Goal: Task Accomplishment & Management: Use online tool/utility

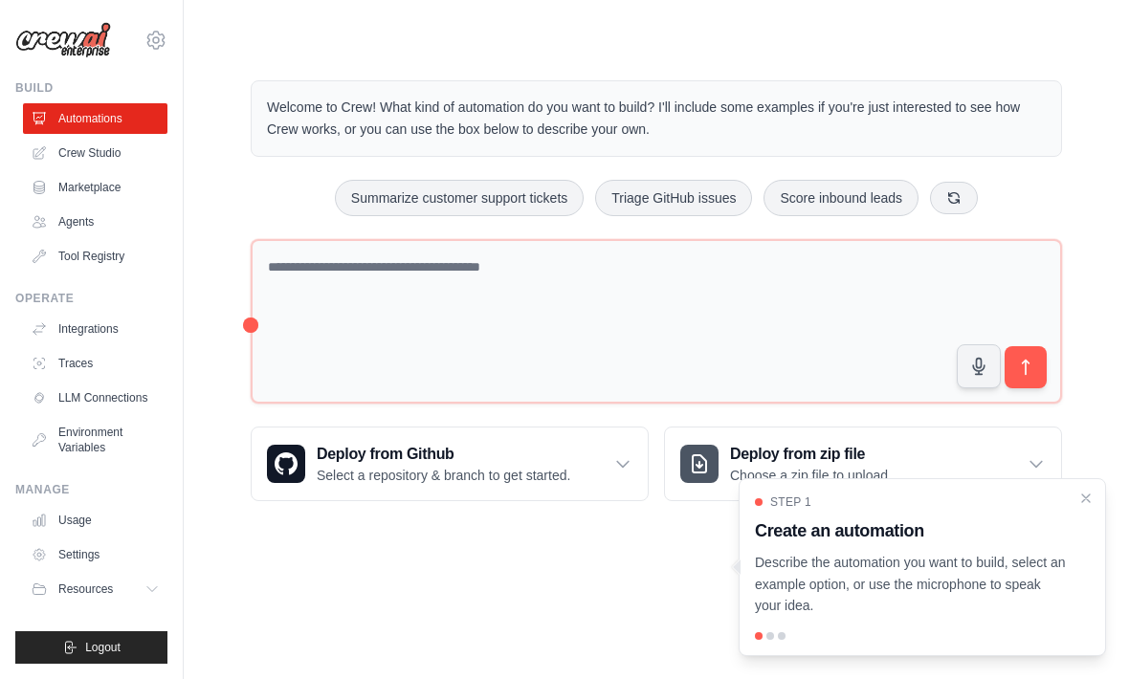
click at [83, 163] on link "Crew Studio" at bounding box center [95, 153] width 144 height 31
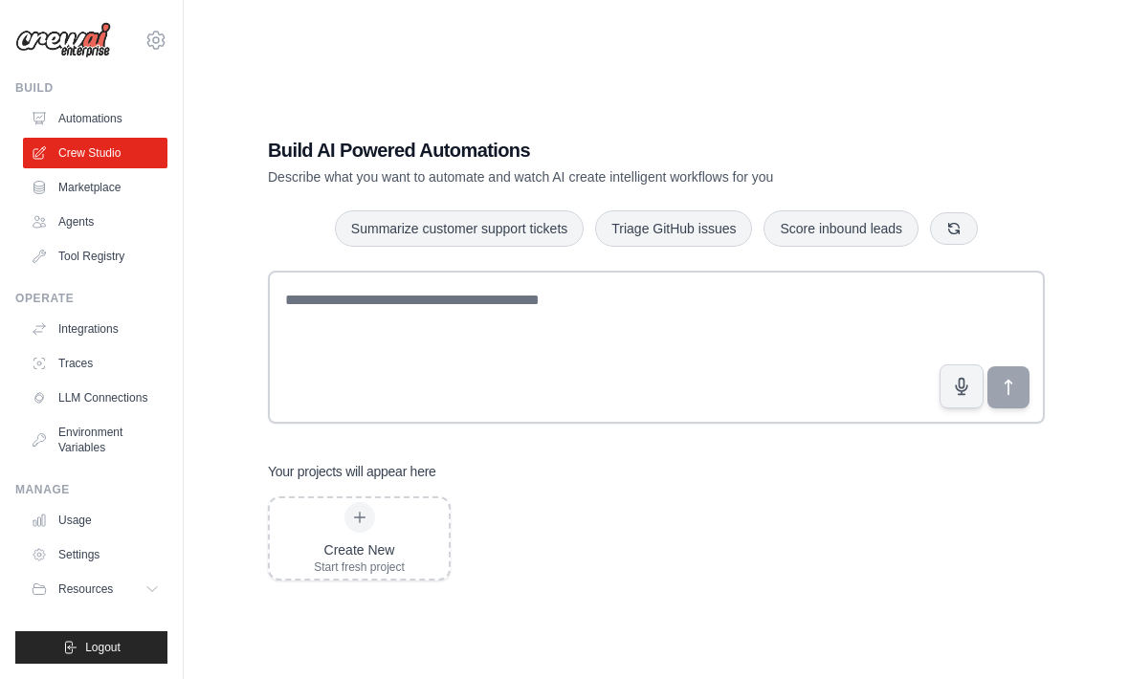
click at [357, 560] on div "Create New" at bounding box center [359, 550] width 91 height 19
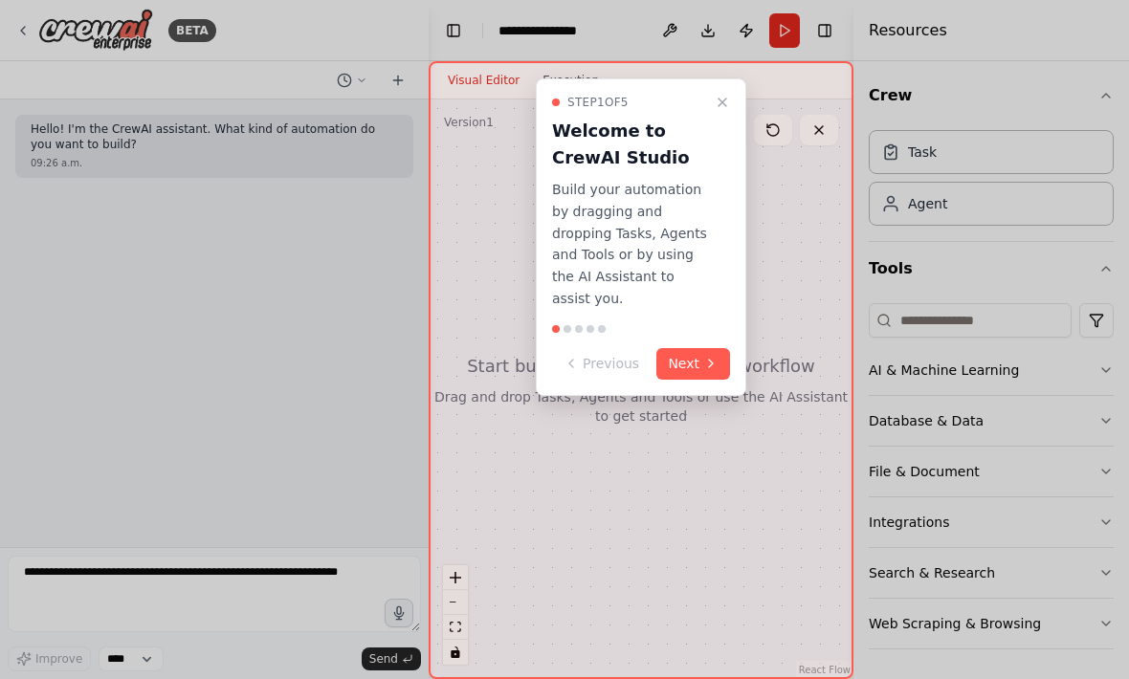
click at [700, 348] on button "Next" at bounding box center [693, 364] width 74 height 32
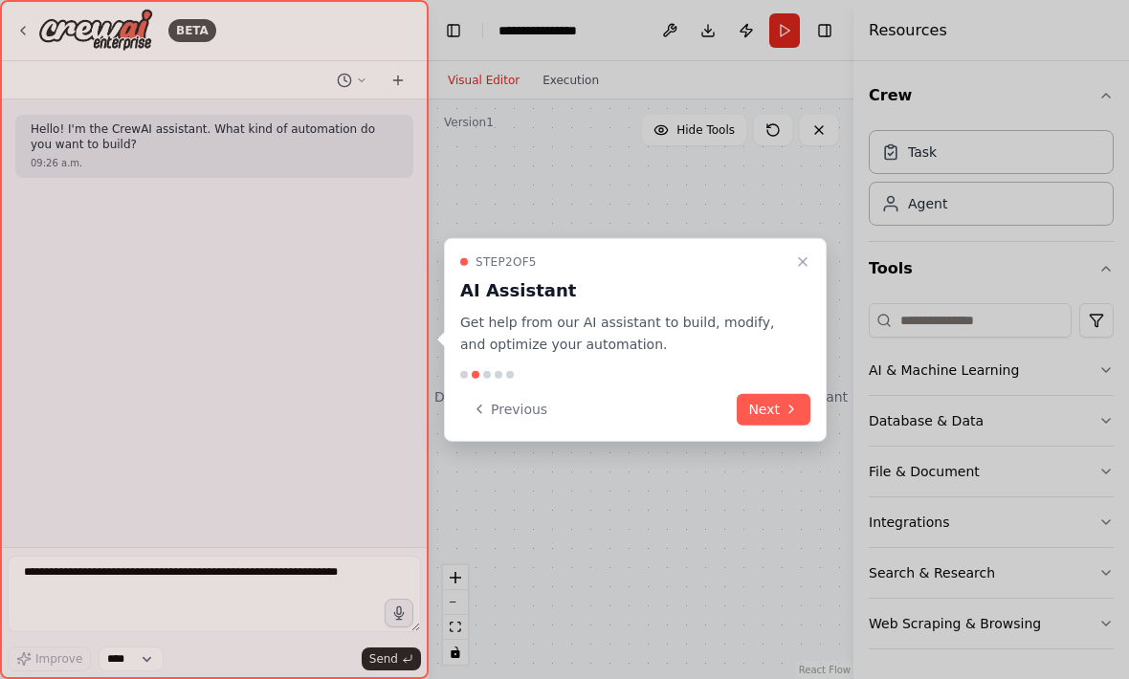
click at [529, 411] on button "Previous" at bounding box center [509, 409] width 99 height 32
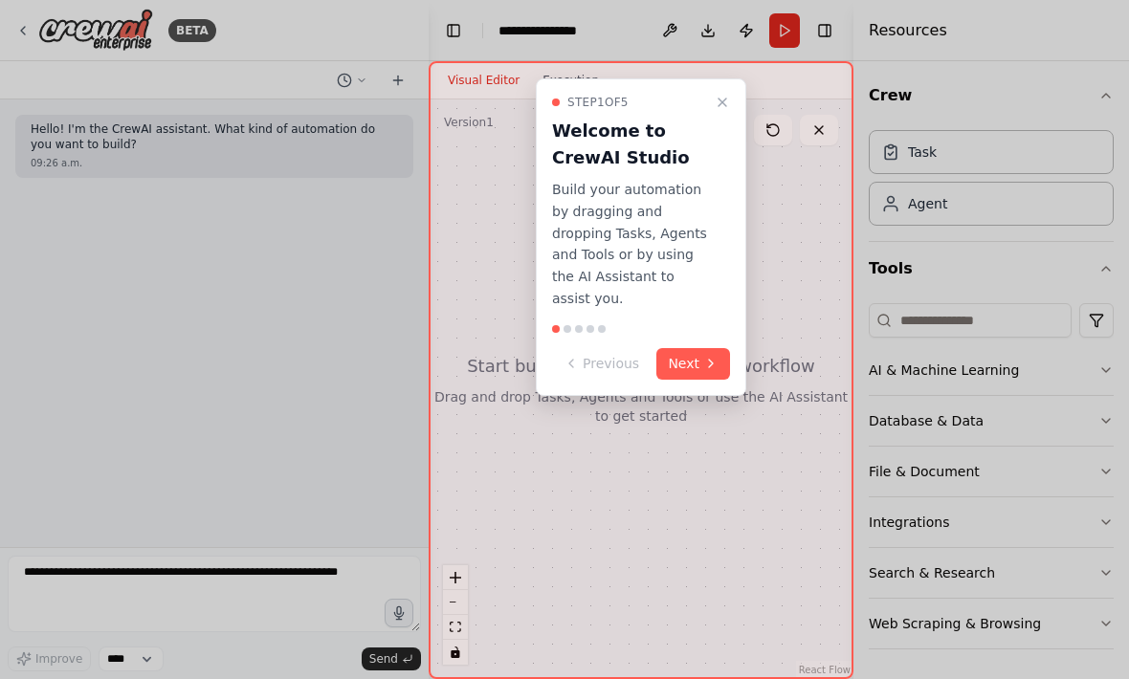
click at [702, 348] on button "Next" at bounding box center [693, 364] width 74 height 32
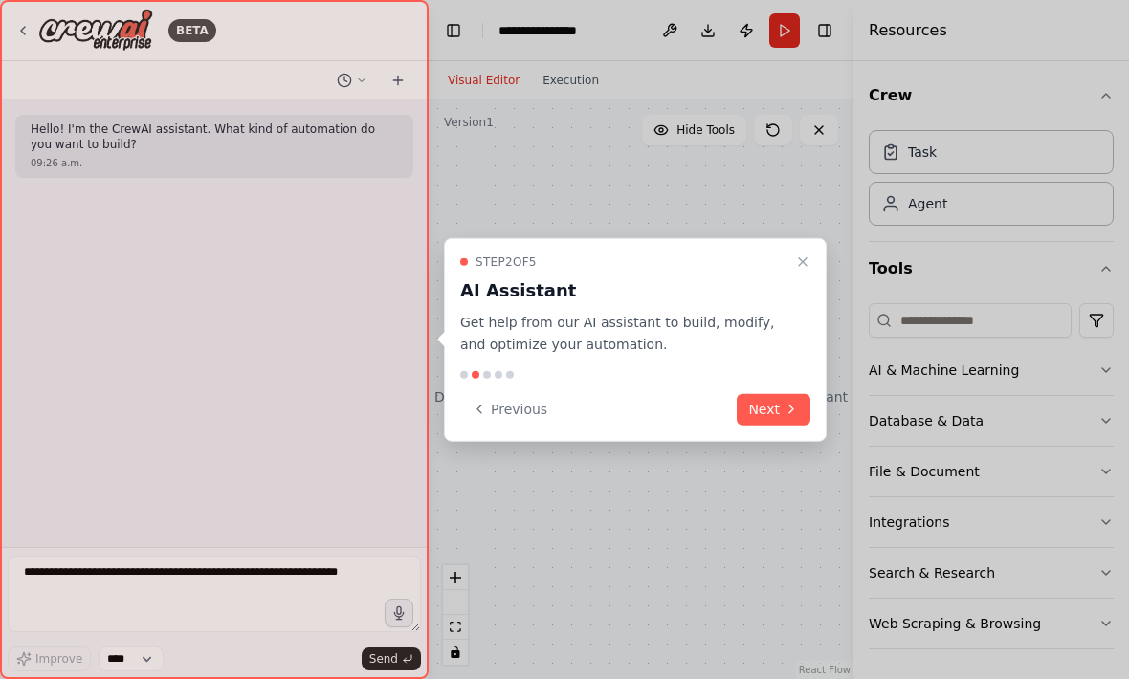
click at [764, 412] on button "Next" at bounding box center [774, 409] width 74 height 32
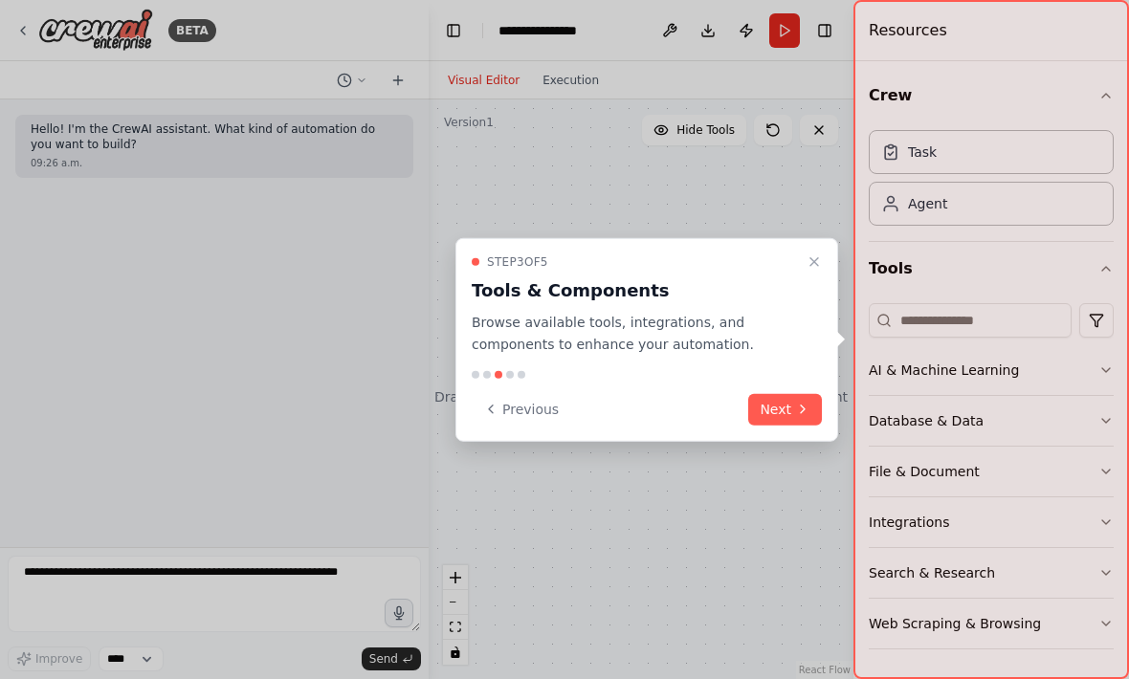
click at [786, 408] on button "Next" at bounding box center [785, 409] width 74 height 32
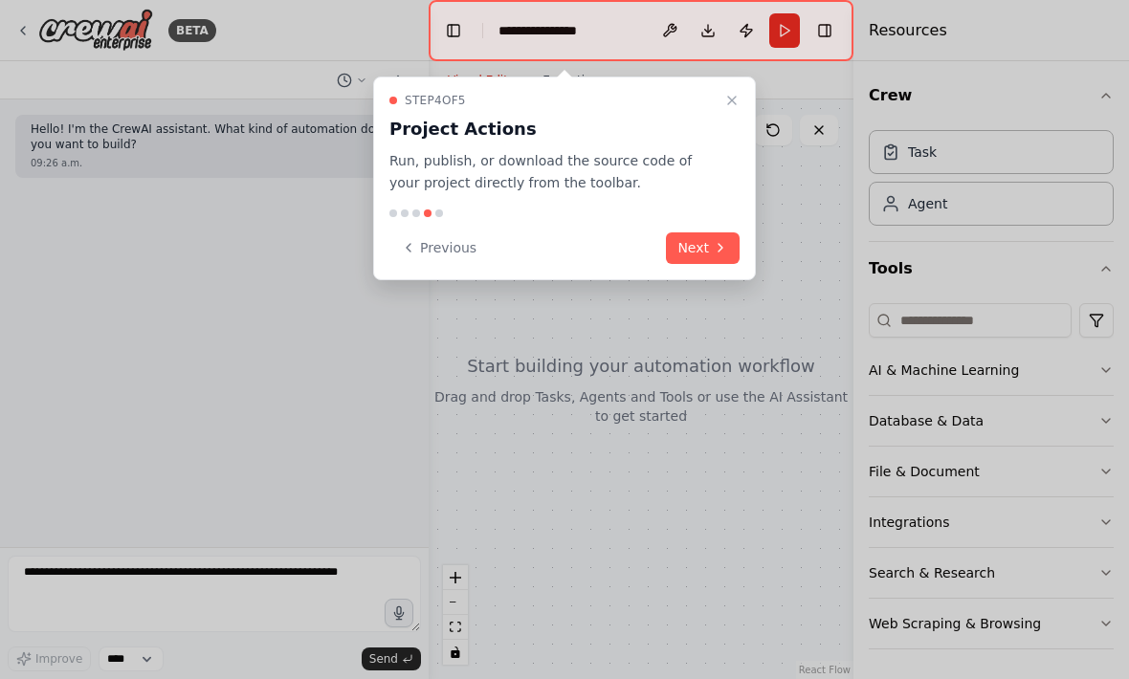
click at [688, 246] on button "Next" at bounding box center [703, 248] width 74 height 32
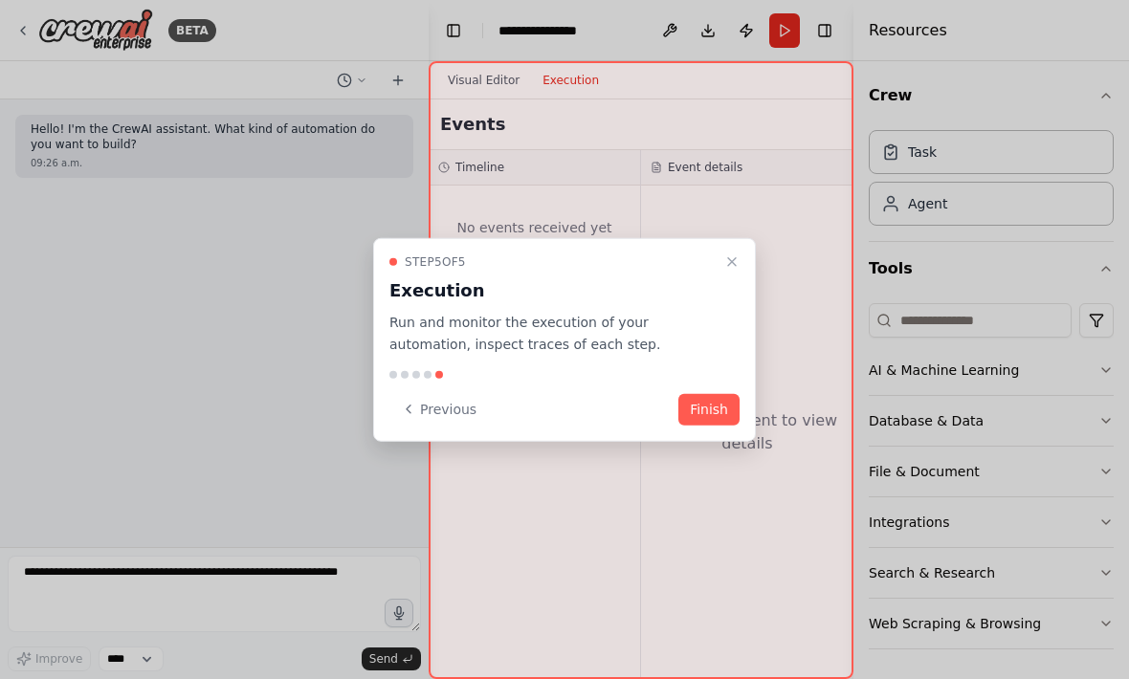
click at [707, 403] on button "Finish" at bounding box center [708, 409] width 61 height 32
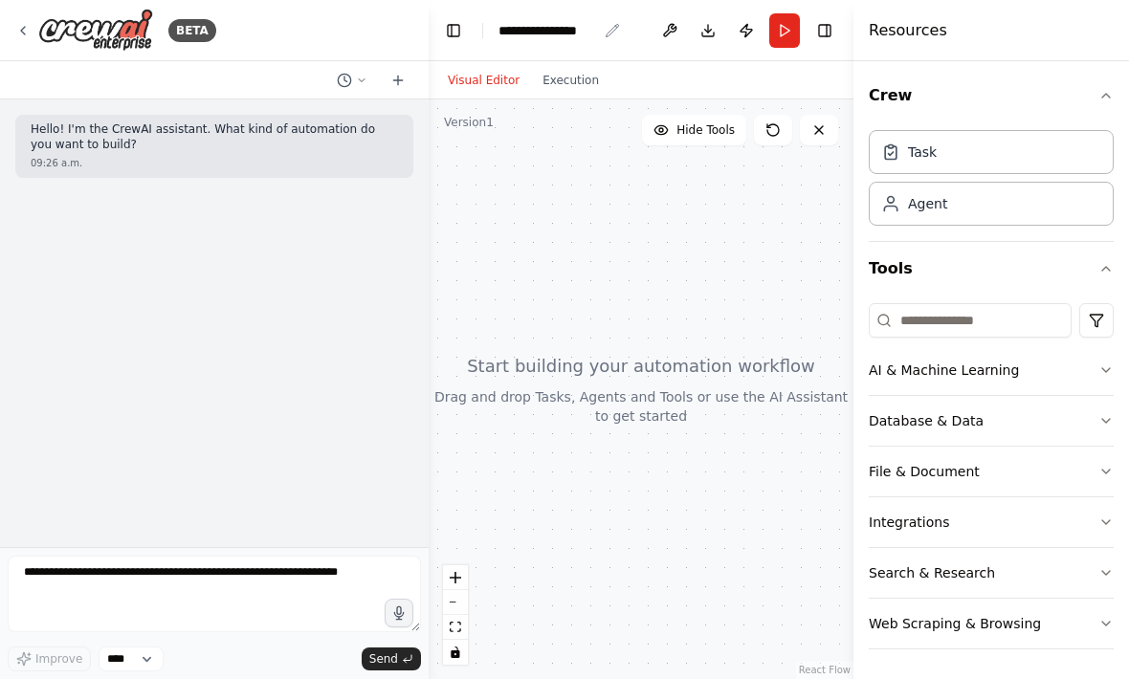
click at [557, 33] on div "**********" at bounding box center [547, 30] width 99 height 19
click at [630, 33] on div "**********" at bounding box center [570, 30] width 144 height 19
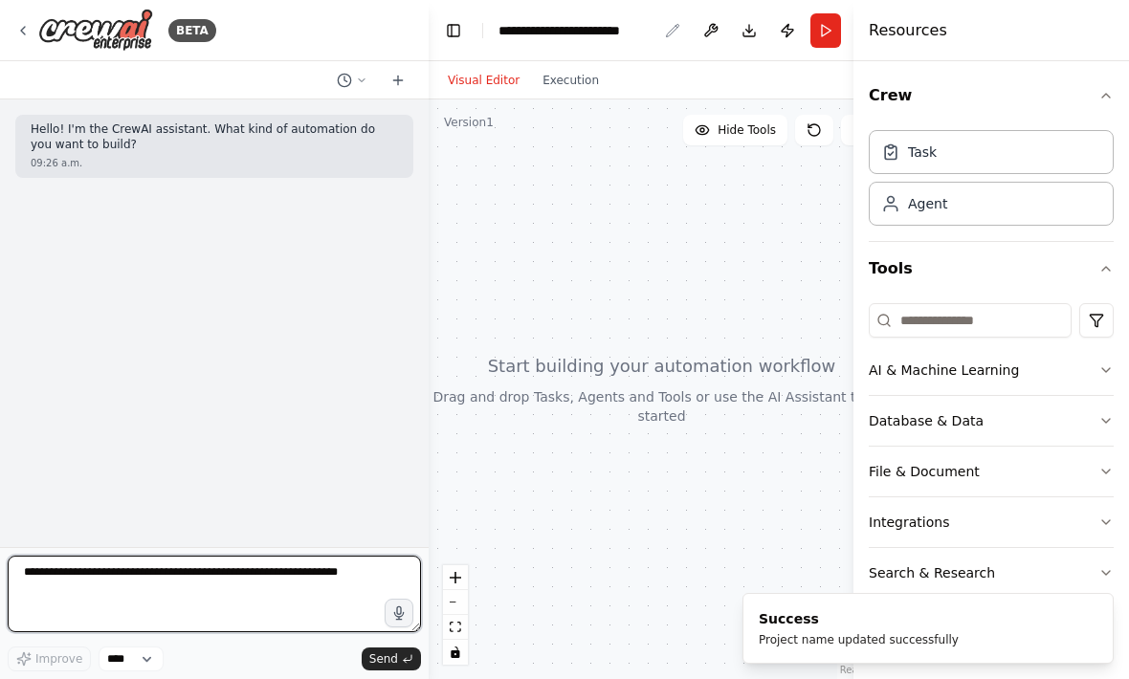
click at [131, 565] on textarea at bounding box center [214, 594] width 413 height 77
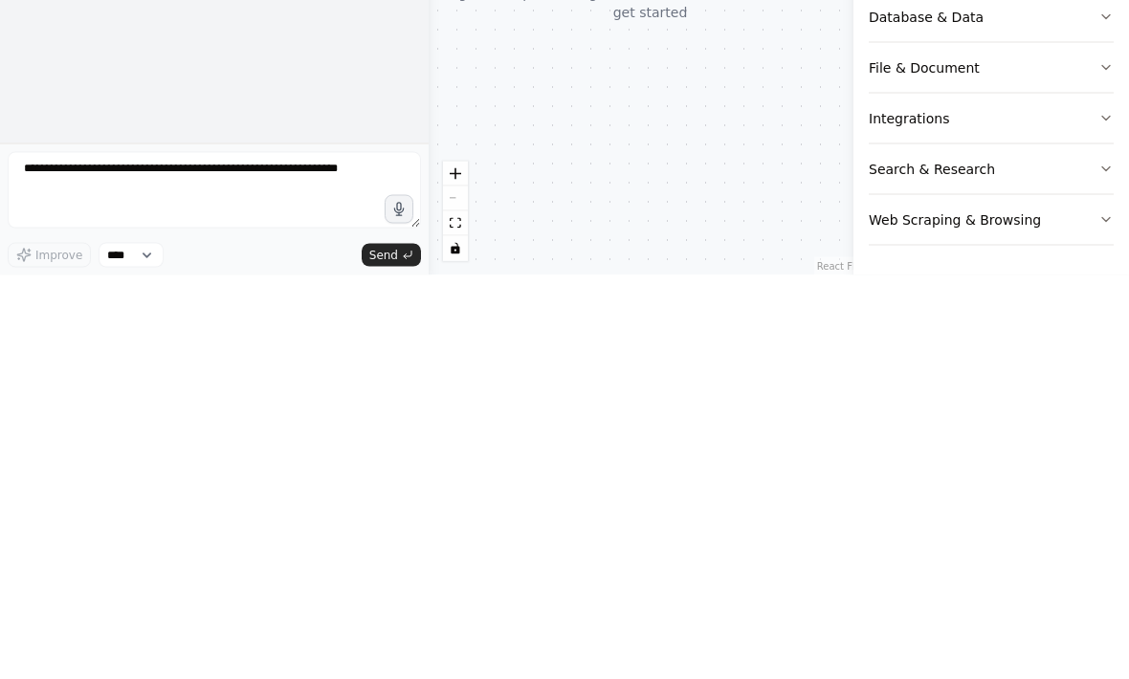
click at [398, 607] on icon "button" at bounding box center [398, 613] width 9 height 12
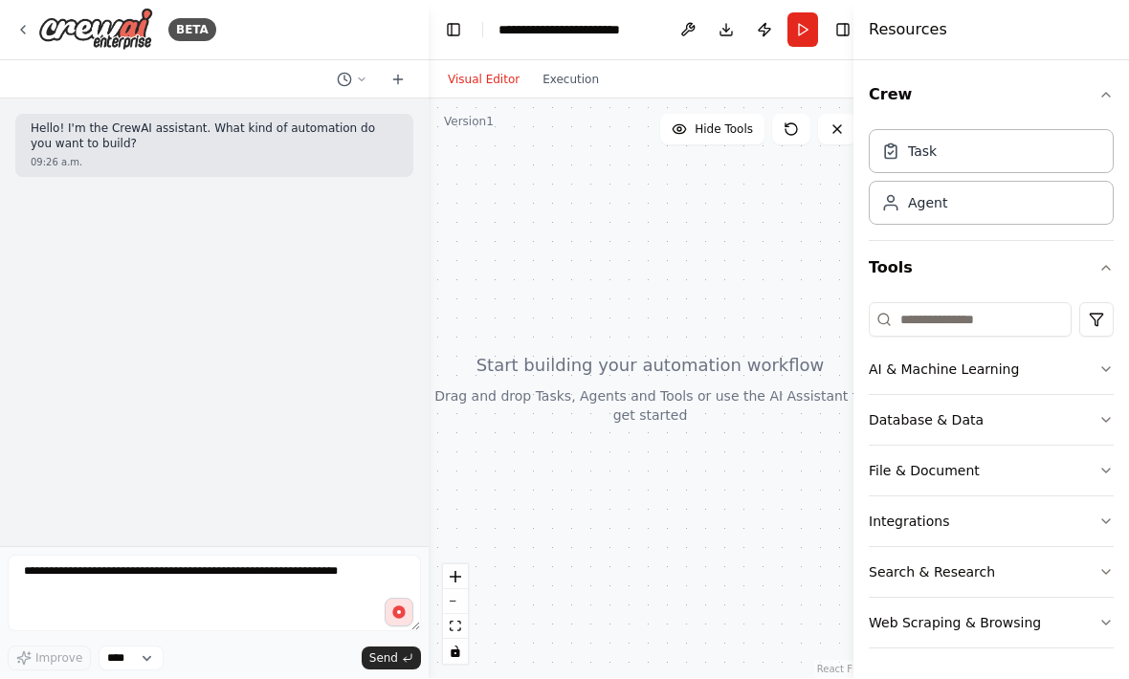
click at [393, 607] on icon "button" at bounding box center [398, 613] width 15 height 15
click at [401, 606] on icon "button" at bounding box center [398, 613] width 15 height 15
click at [399, 614] on circle "button" at bounding box center [399, 613] width 4 height 4
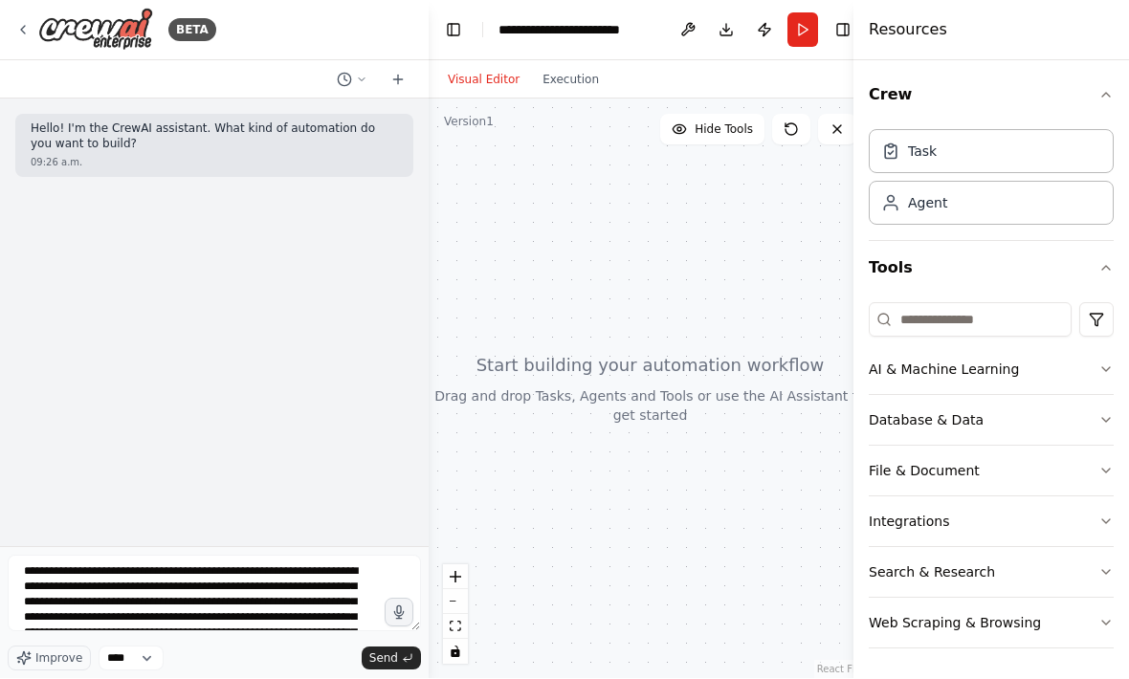
click at [396, 660] on span "Send" at bounding box center [383, 659] width 29 height 15
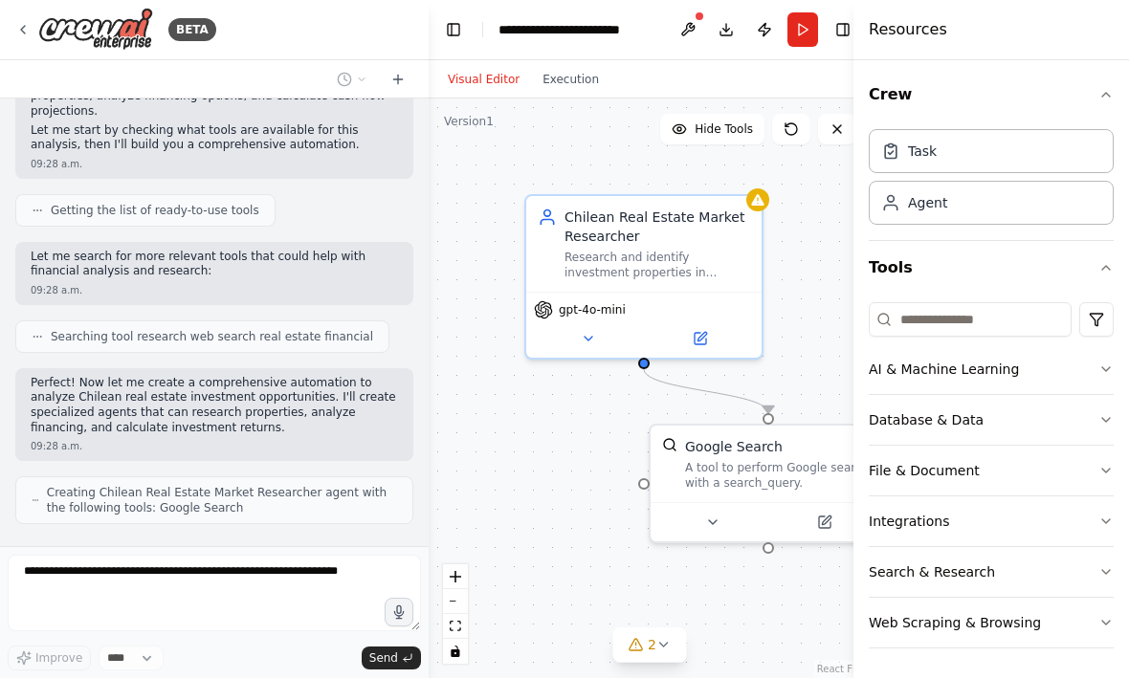
scroll to position [436, 0]
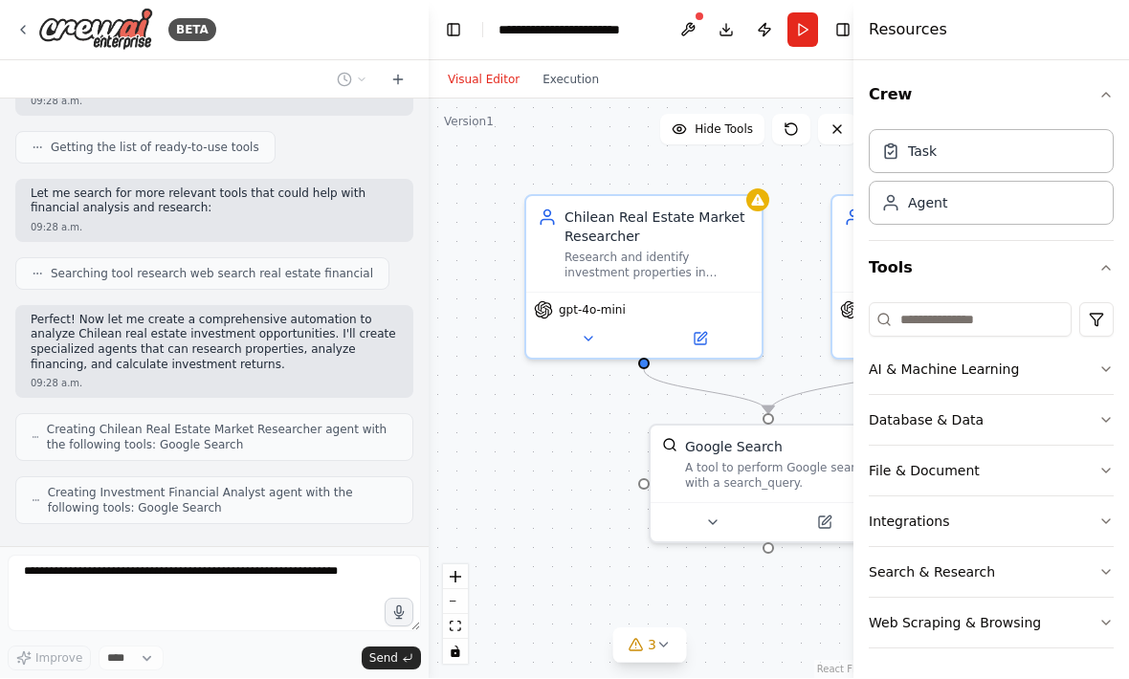
click at [453, 630] on icon "fit view" at bounding box center [455, 627] width 11 height 11
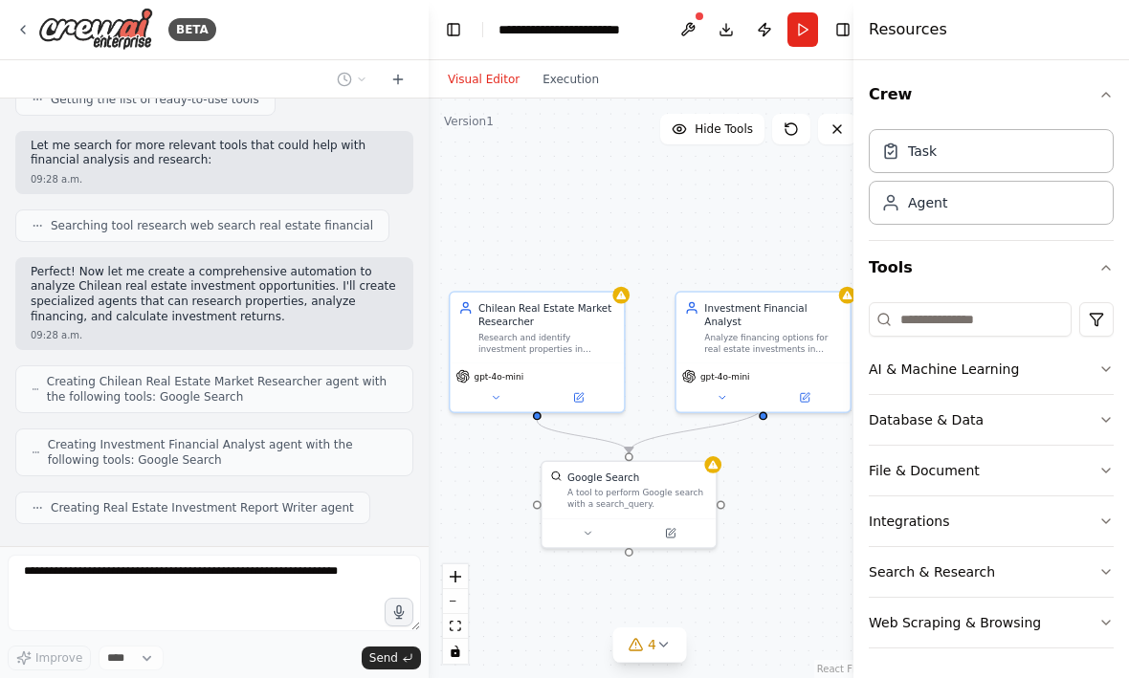
scroll to position [595, 0]
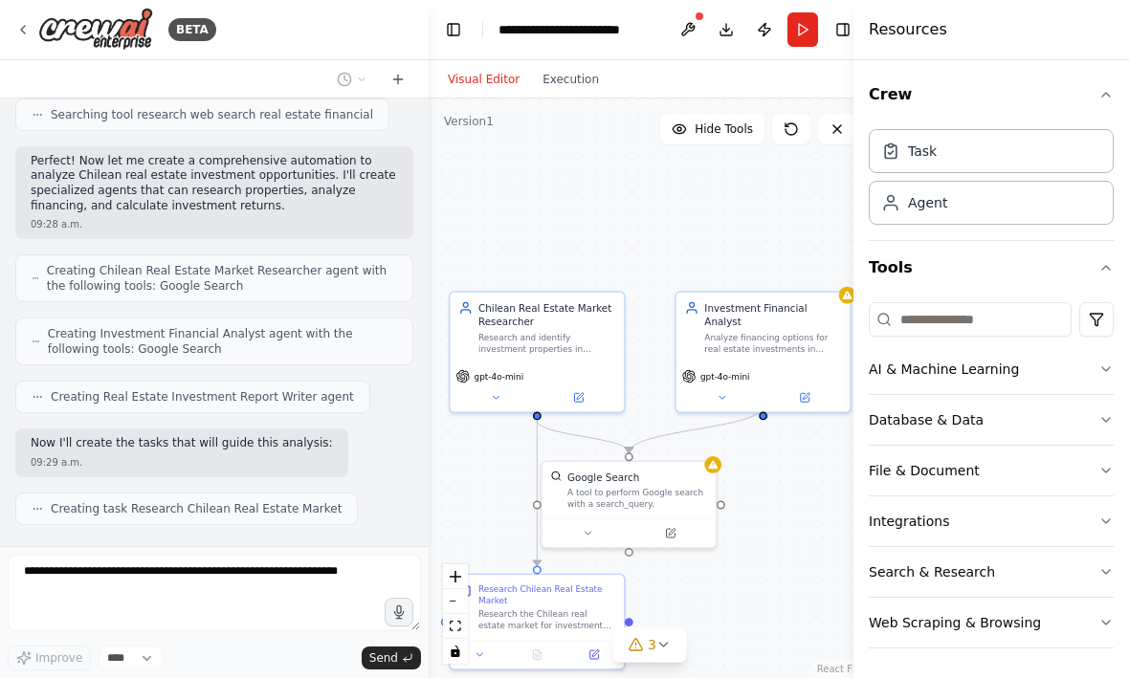
click at [457, 627] on icon "fit view" at bounding box center [455, 627] width 11 height 11
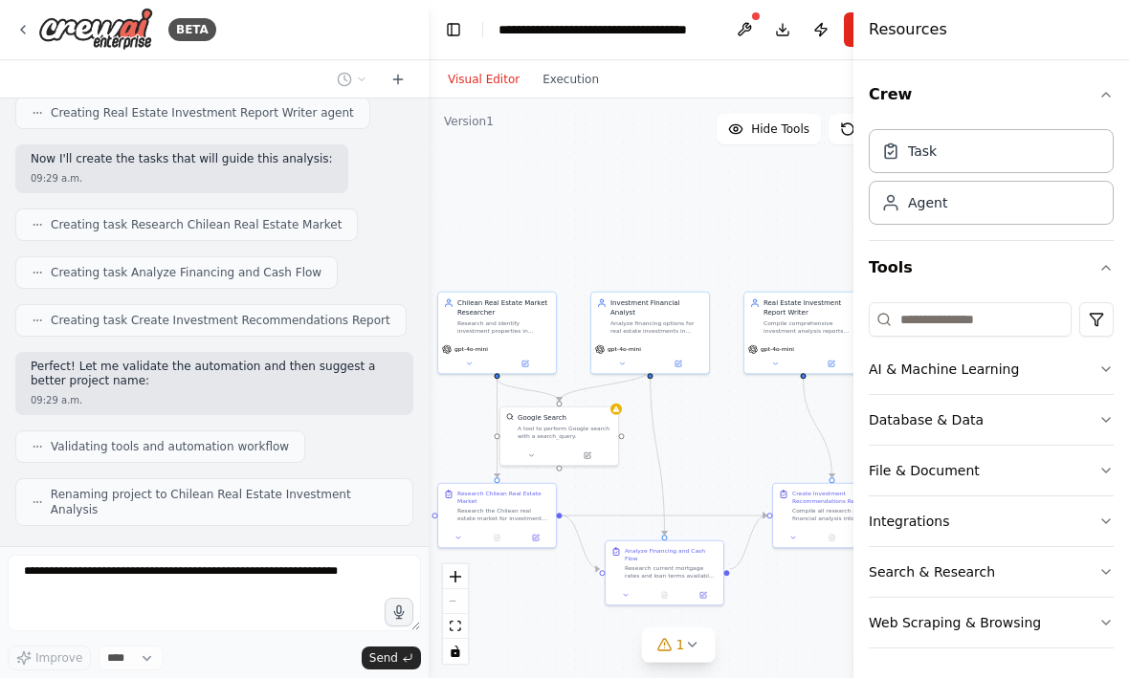
scroll to position [864, 0]
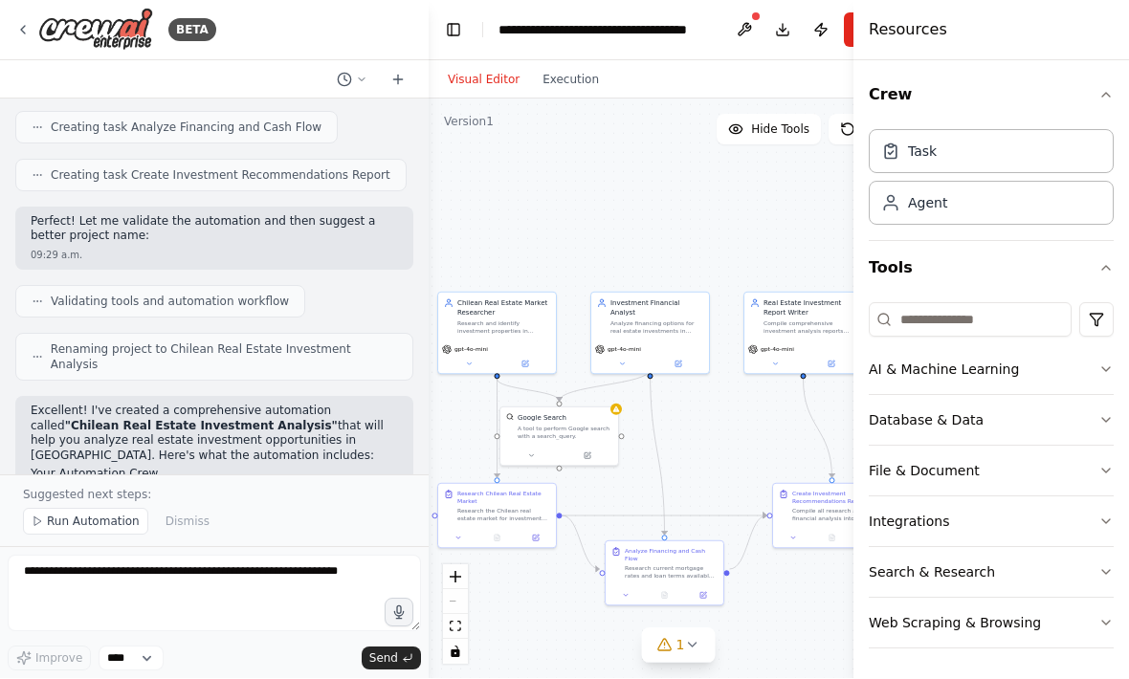
click at [453, 624] on icon "fit view" at bounding box center [455, 627] width 11 height 11
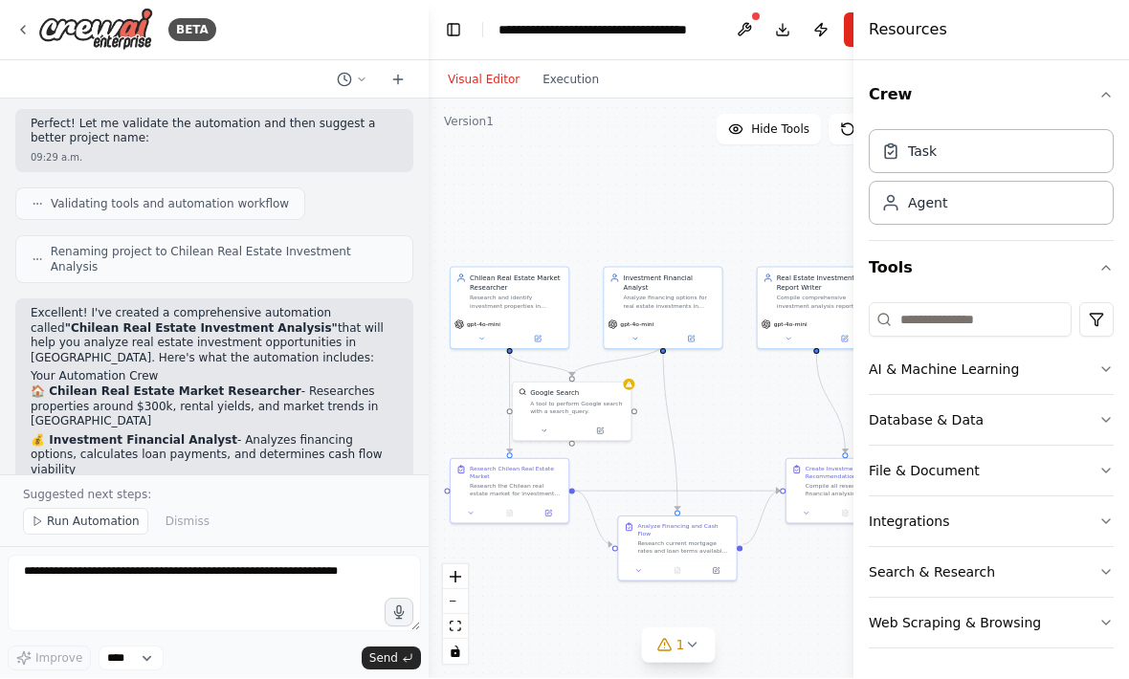
click at [460, 625] on icon "fit view" at bounding box center [455, 627] width 11 height 11
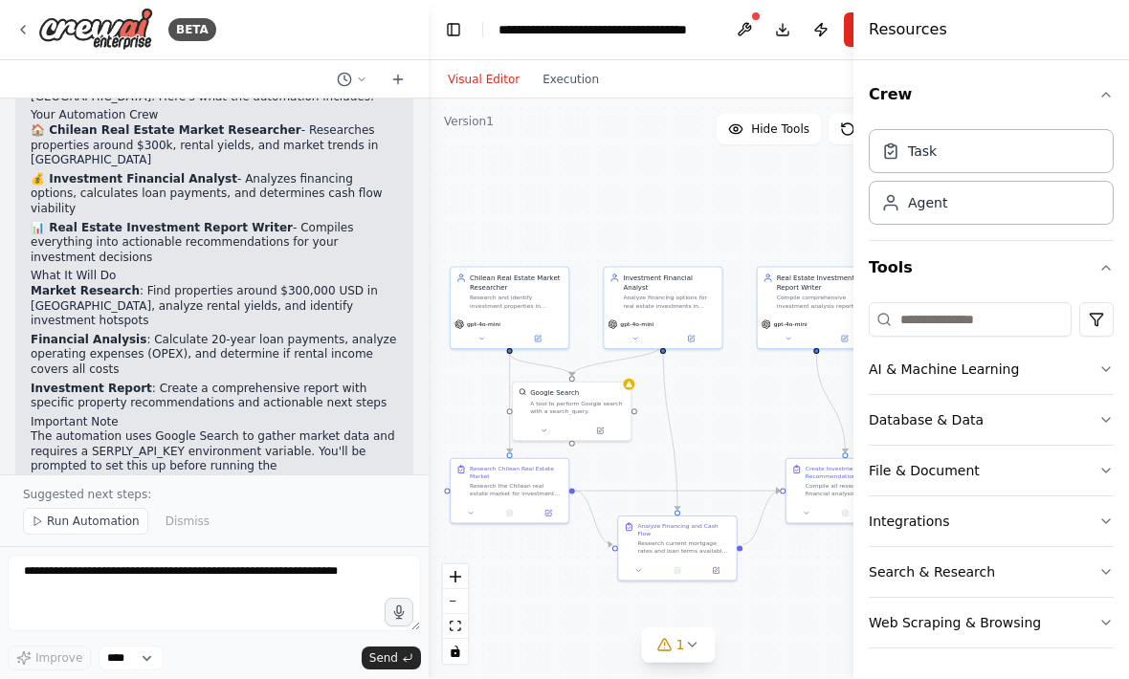
scroll to position [1398, 0]
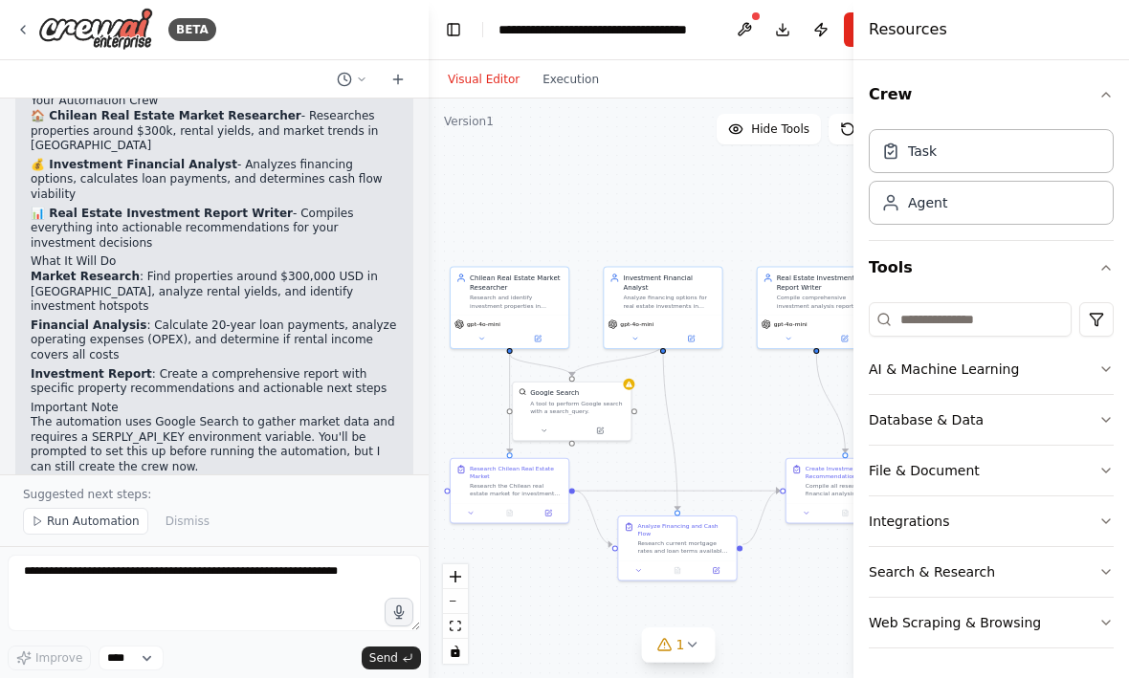
click at [87, 523] on span "Run Automation" at bounding box center [93, 522] width 93 height 15
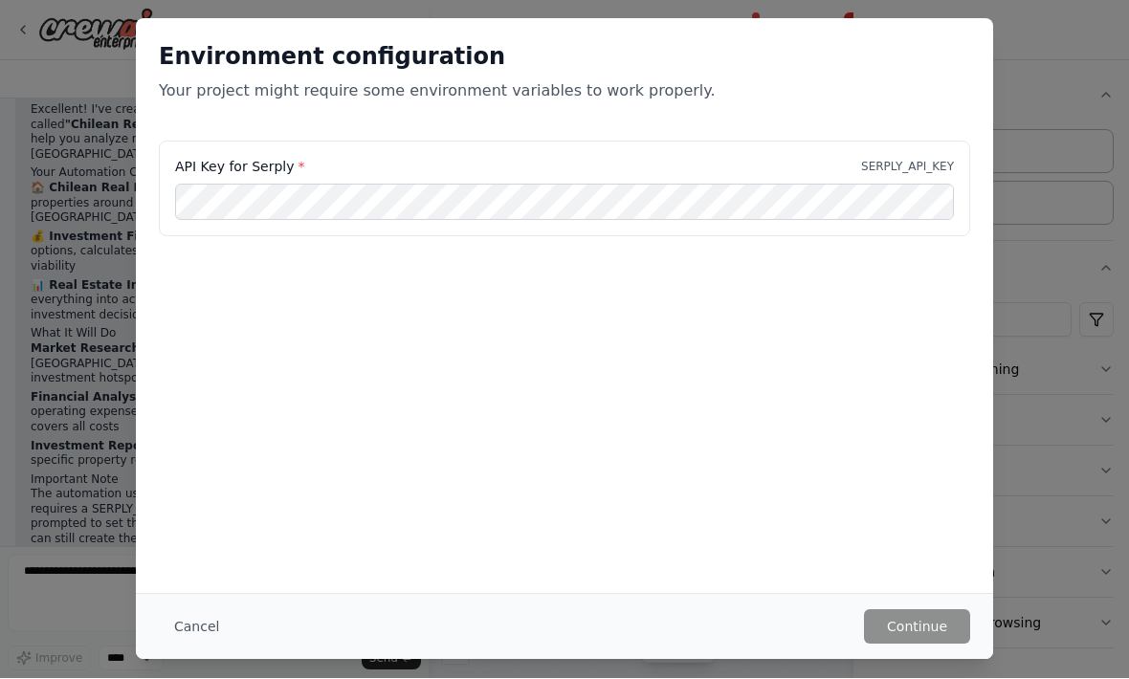
click at [201, 638] on button "Cancel" at bounding box center [197, 627] width 76 height 34
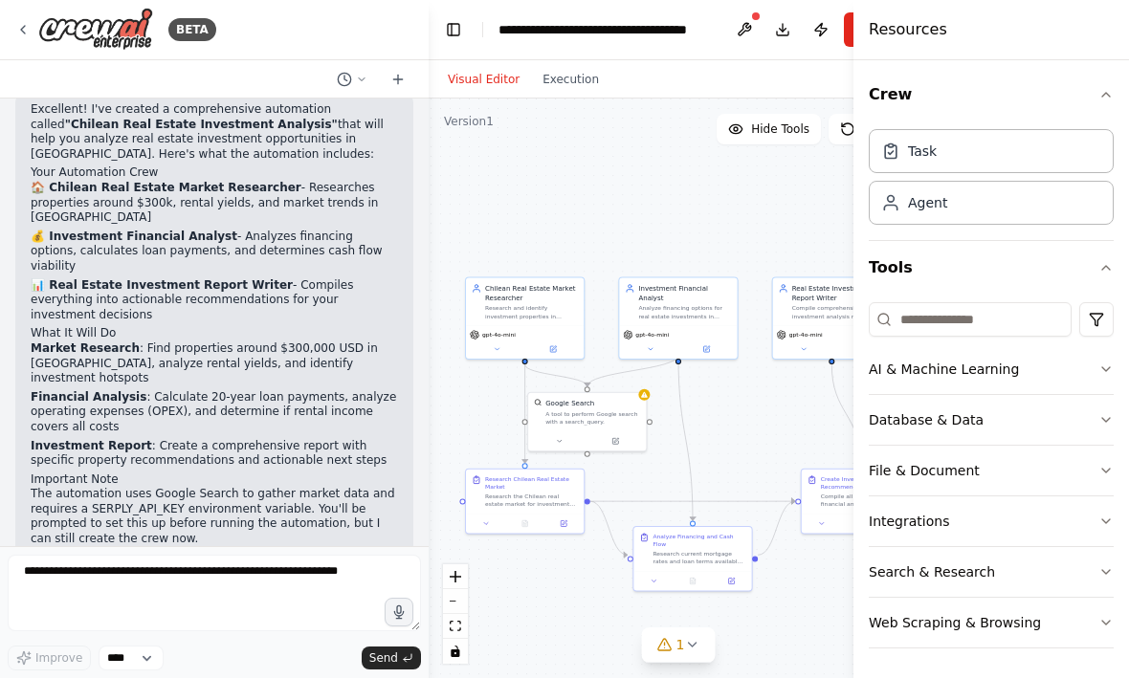
click at [456, 626] on icon "fit view" at bounding box center [455, 627] width 11 height 11
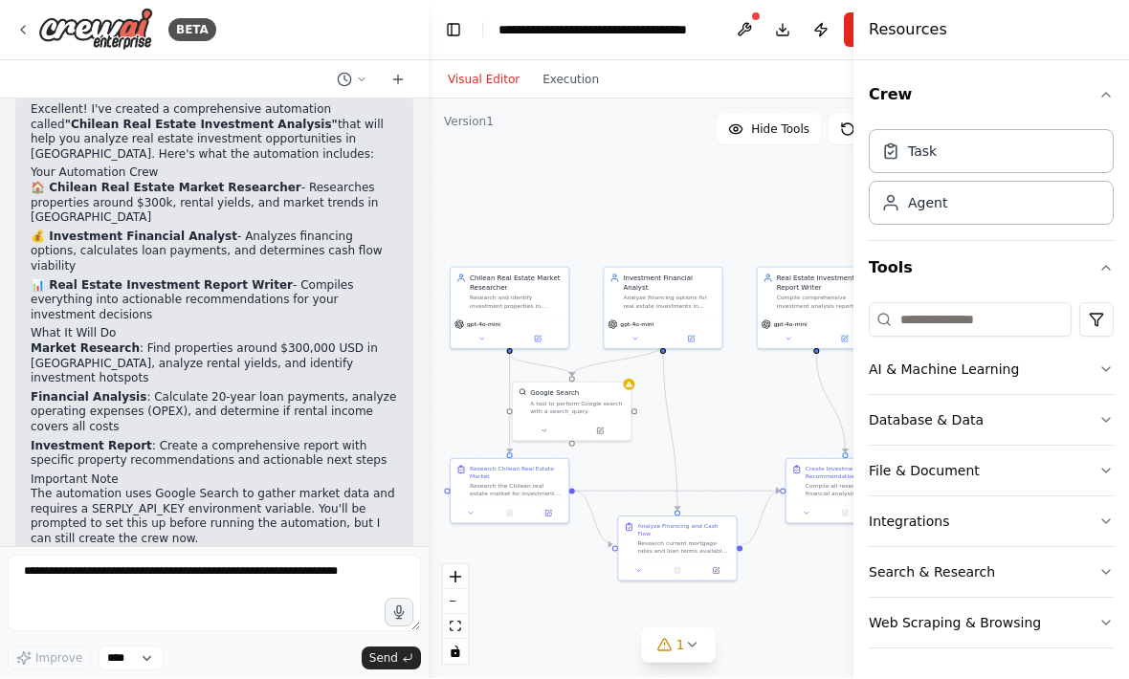
click at [477, 69] on button "Visual Editor" at bounding box center [483, 80] width 95 height 23
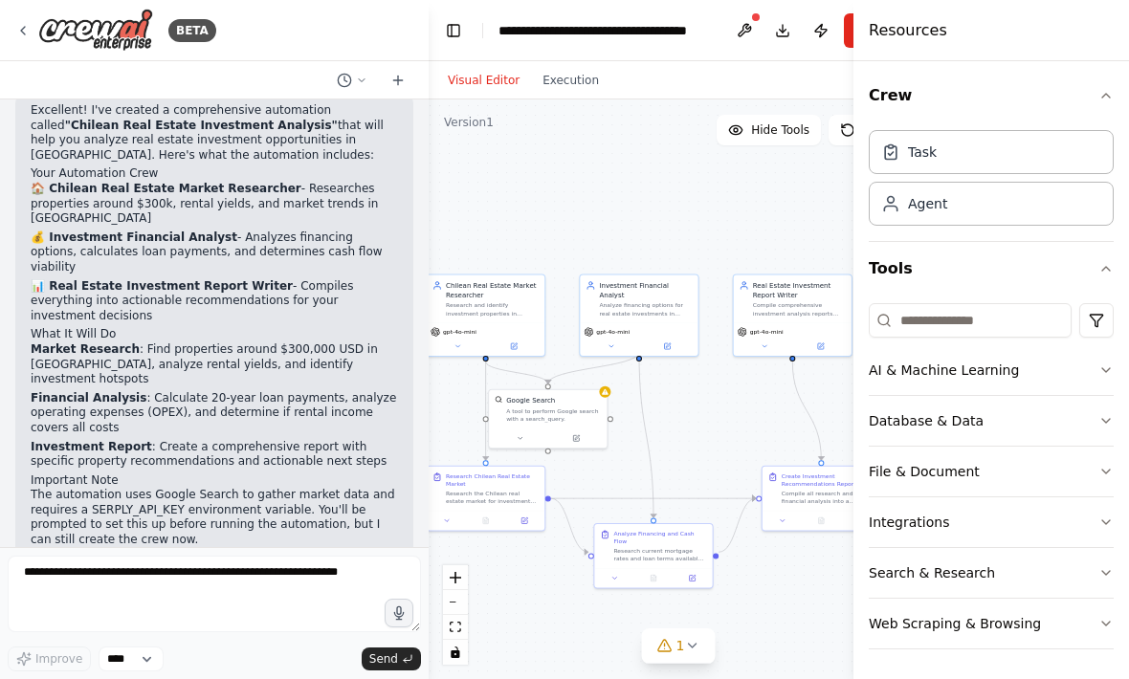
scroll to position [0, 0]
click at [833, 27] on button "Publish" at bounding box center [821, 30] width 31 height 34
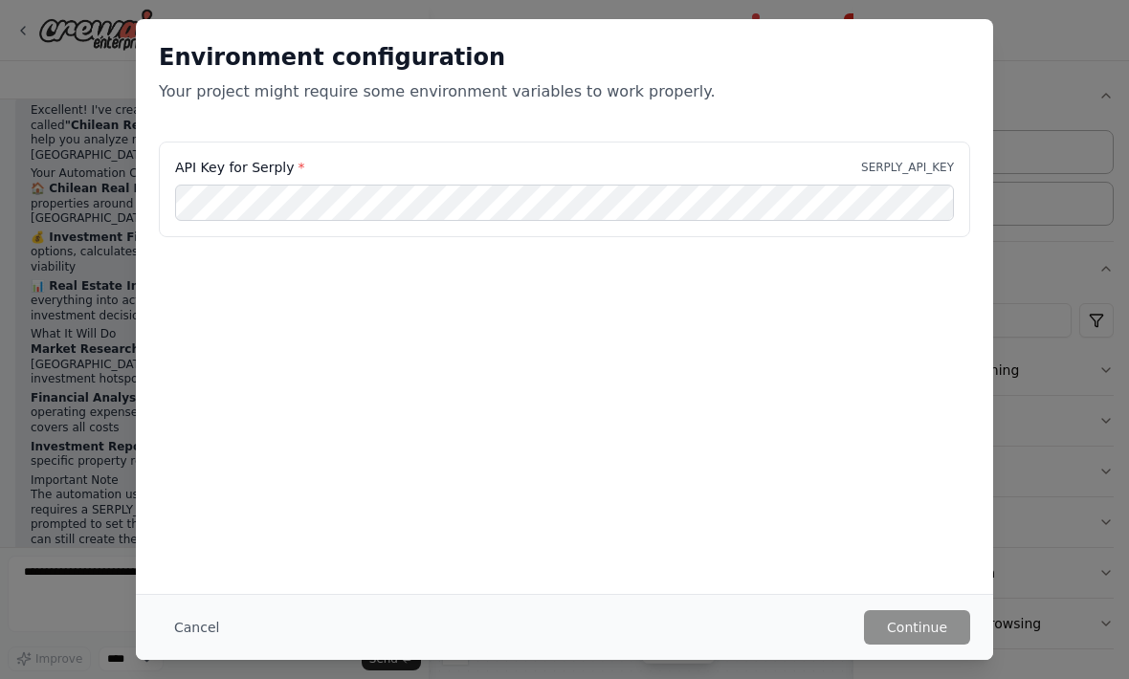
click at [208, 627] on button "Cancel" at bounding box center [197, 627] width 76 height 34
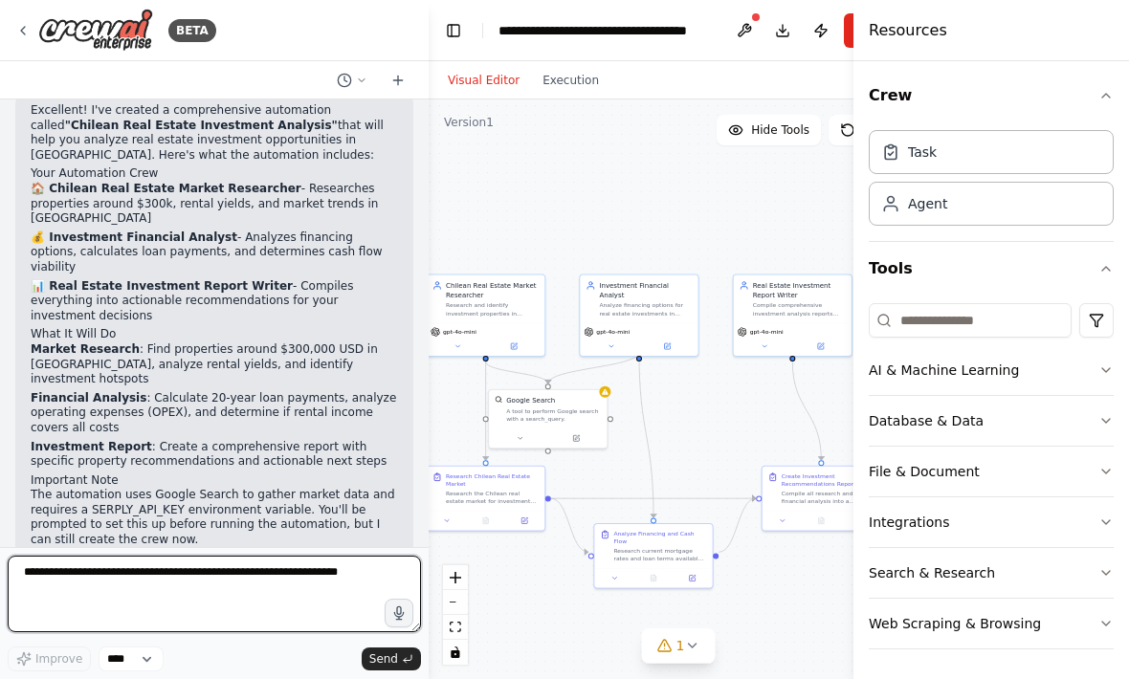
click at [139, 577] on textarea at bounding box center [214, 594] width 413 height 77
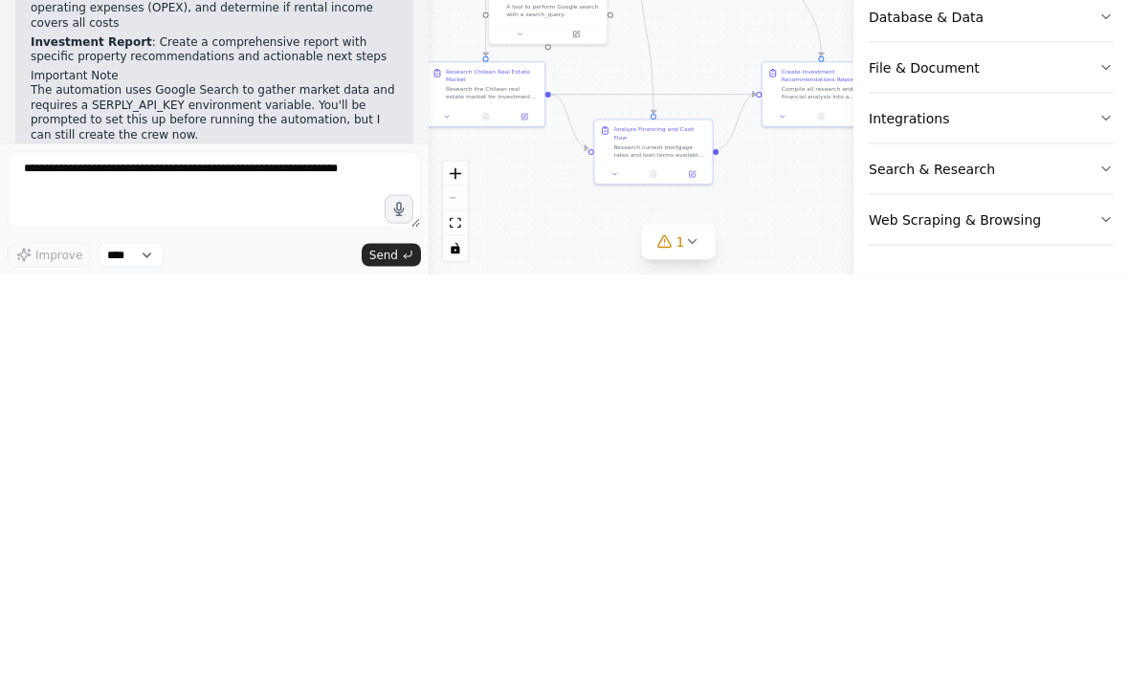
click at [399, 607] on icon "button" at bounding box center [398, 613] width 9 height 12
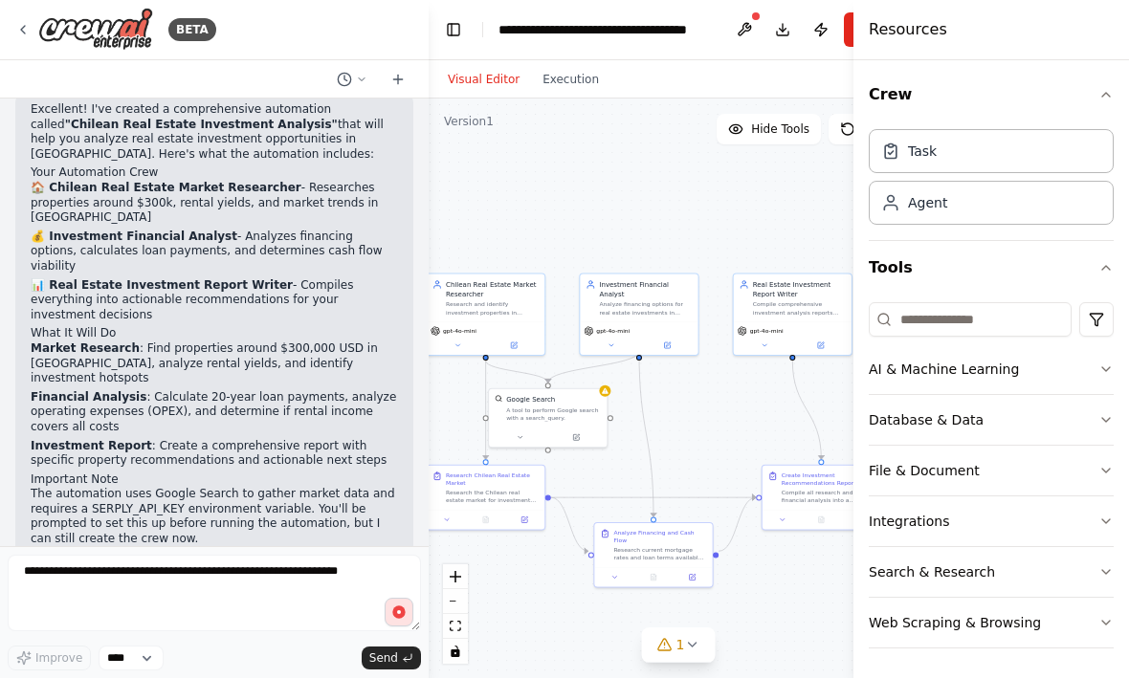
click at [399, 609] on circle "button" at bounding box center [398, 613] width 12 height 12
click at [387, 663] on span "Send" at bounding box center [383, 659] width 29 height 15
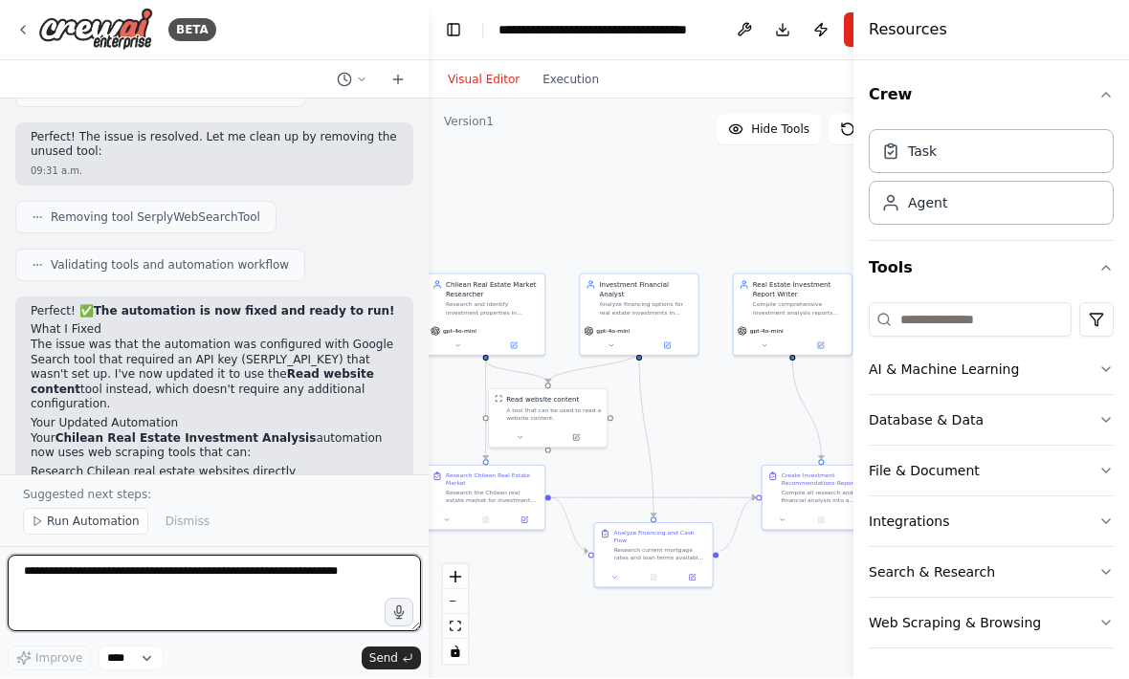
scroll to position [2600, 0]
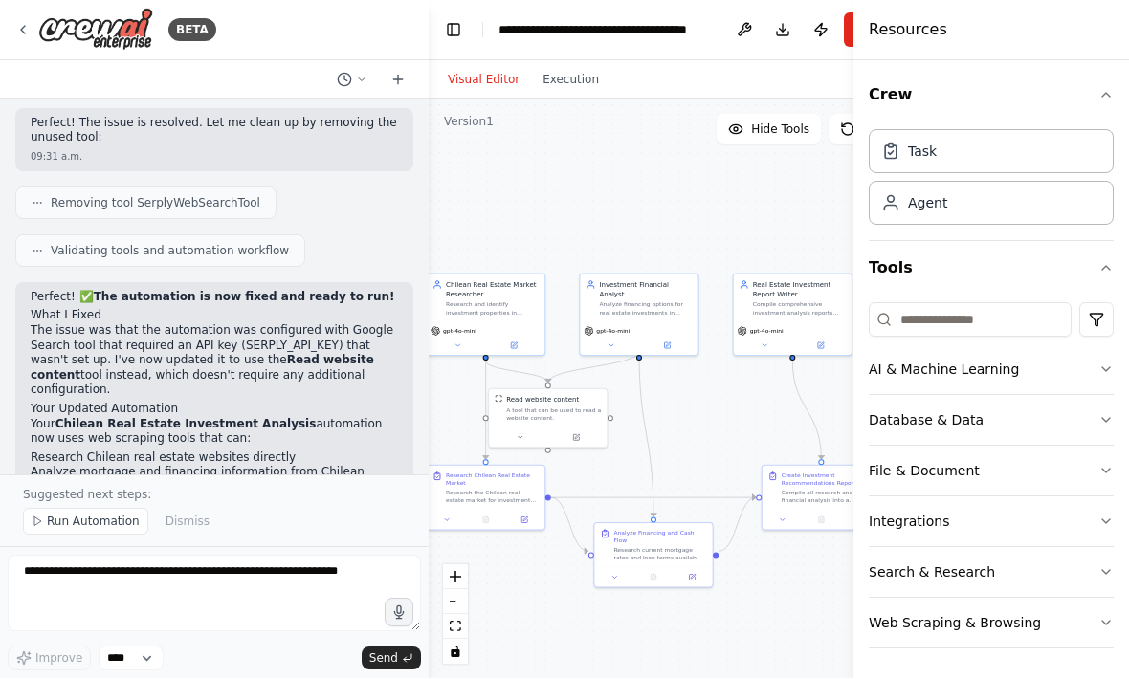
click at [93, 525] on span "Run Automation" at bounding box center [93, 522] width 93 height 15
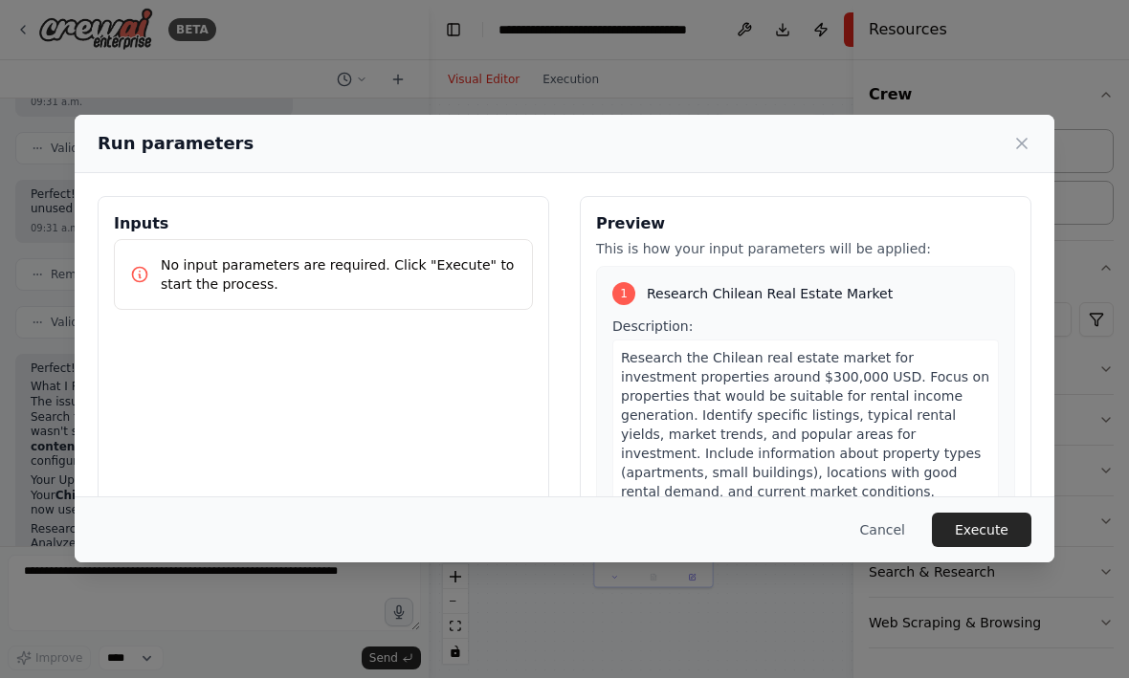
click at [984, 548] on button "Execute" at bounding box center [981, 531] width 99 height 34
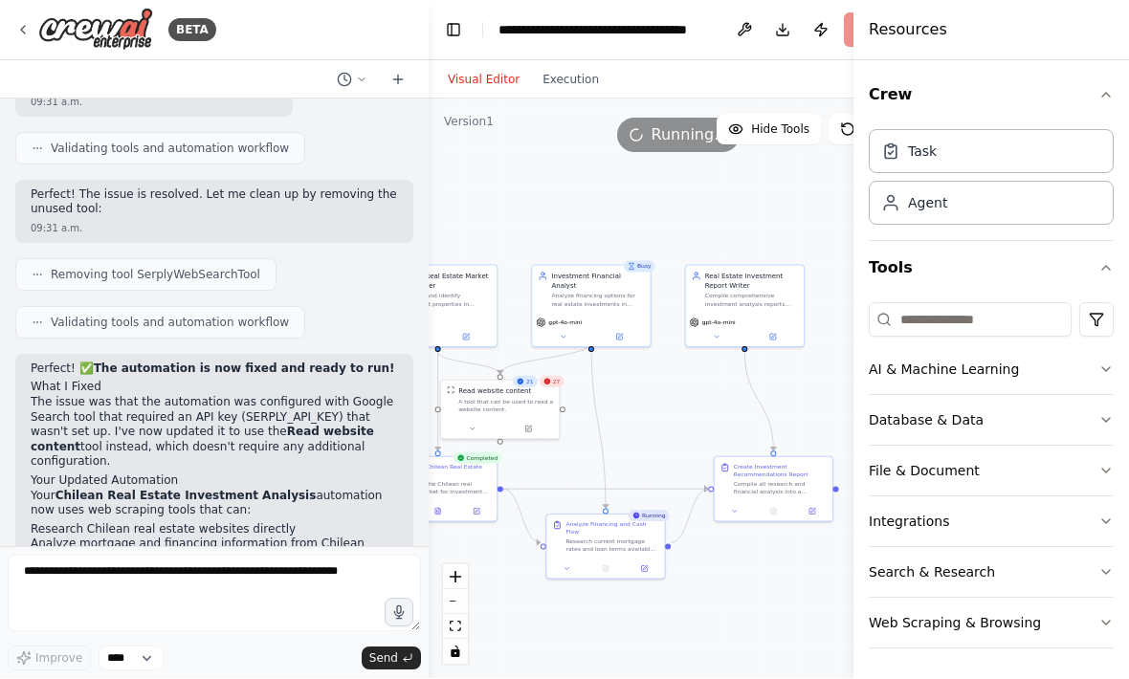
click at [460, 625] on icon "fit view" at bounding box center [455, 627] width 11 height 11
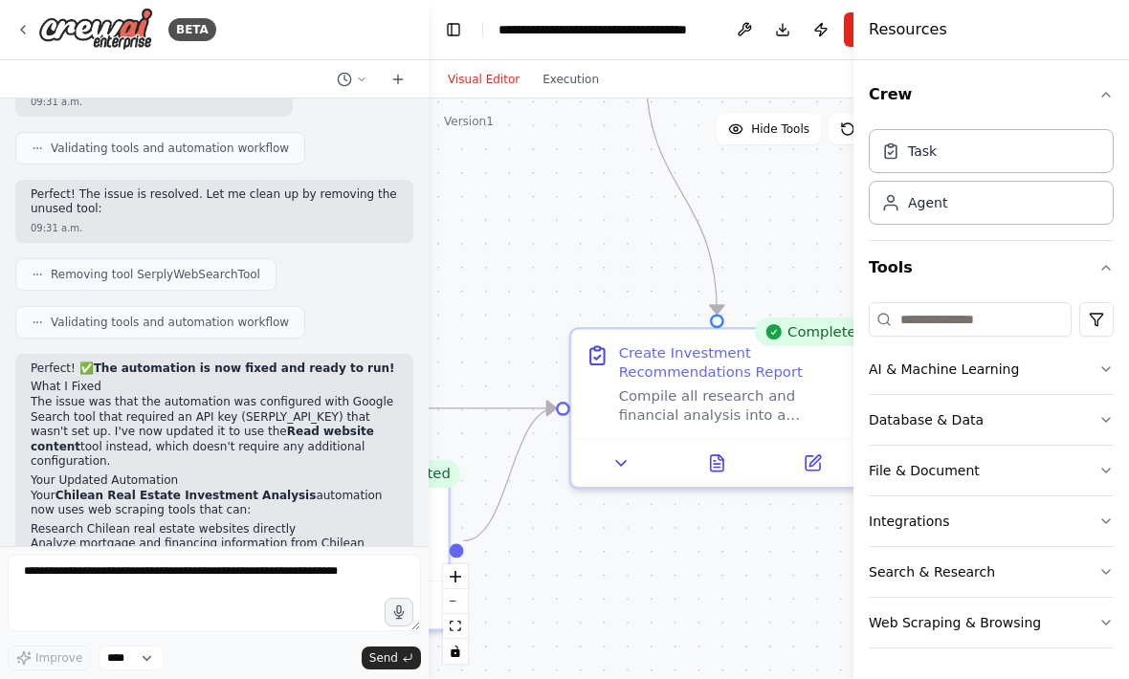
click at [722, 456] on icon at bounding box center [717, 464] width 12 height 16
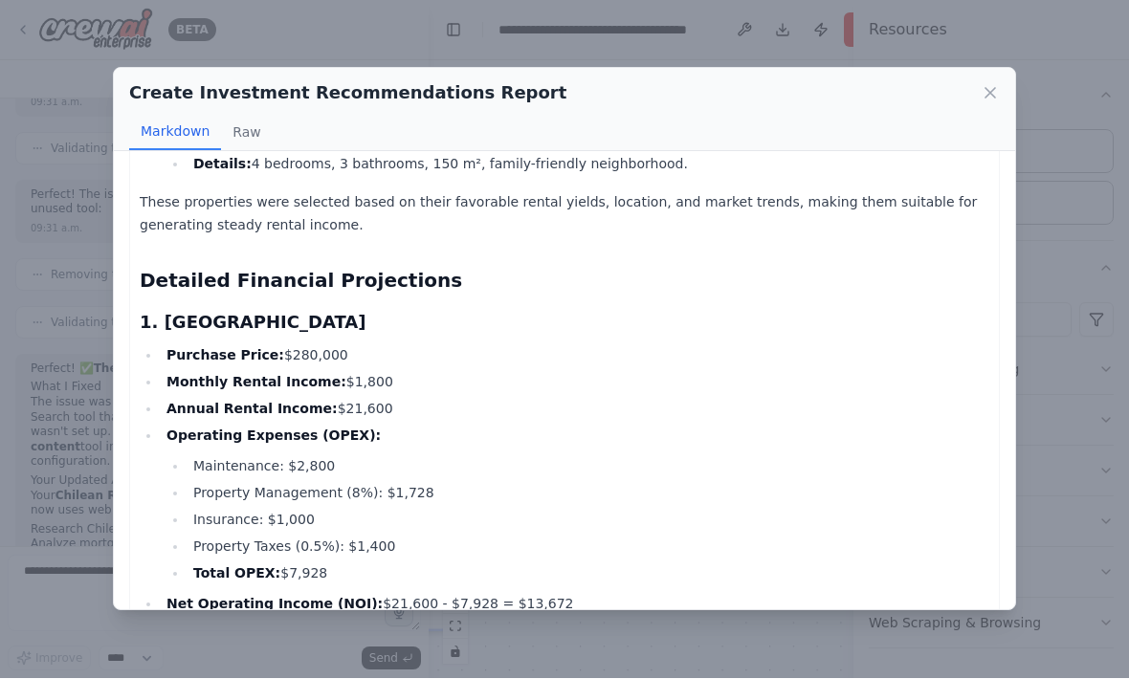
scroll to position [438, 0]
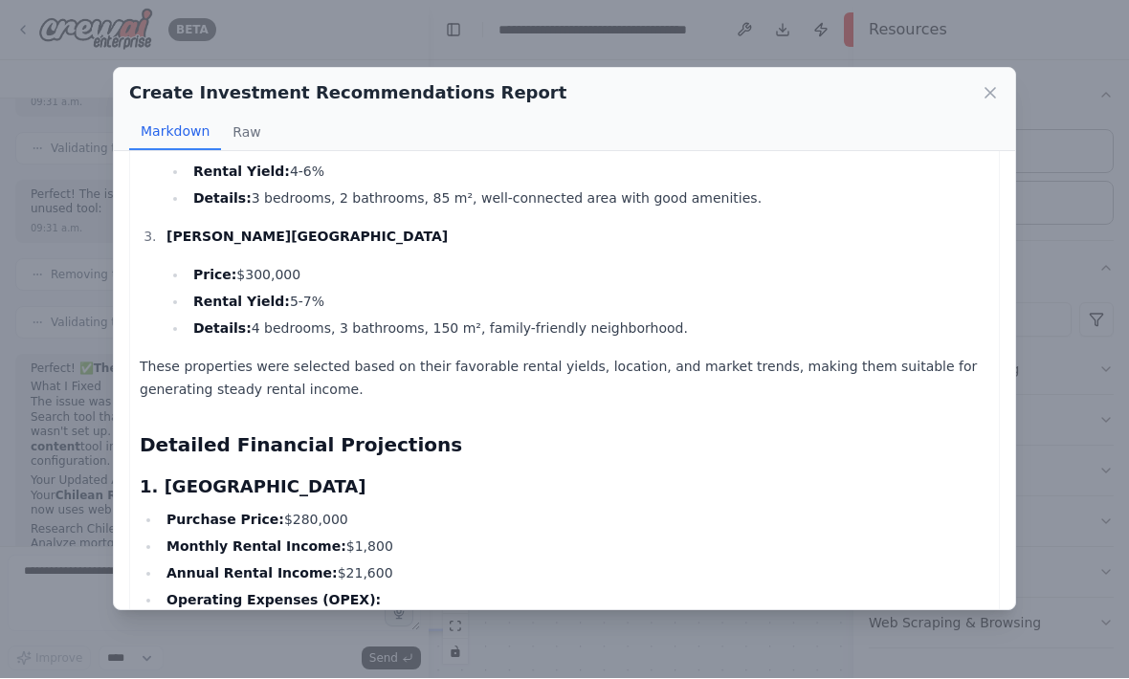
click at [996, 84] on icon at bounding box center [990, 93] width 19 height 19
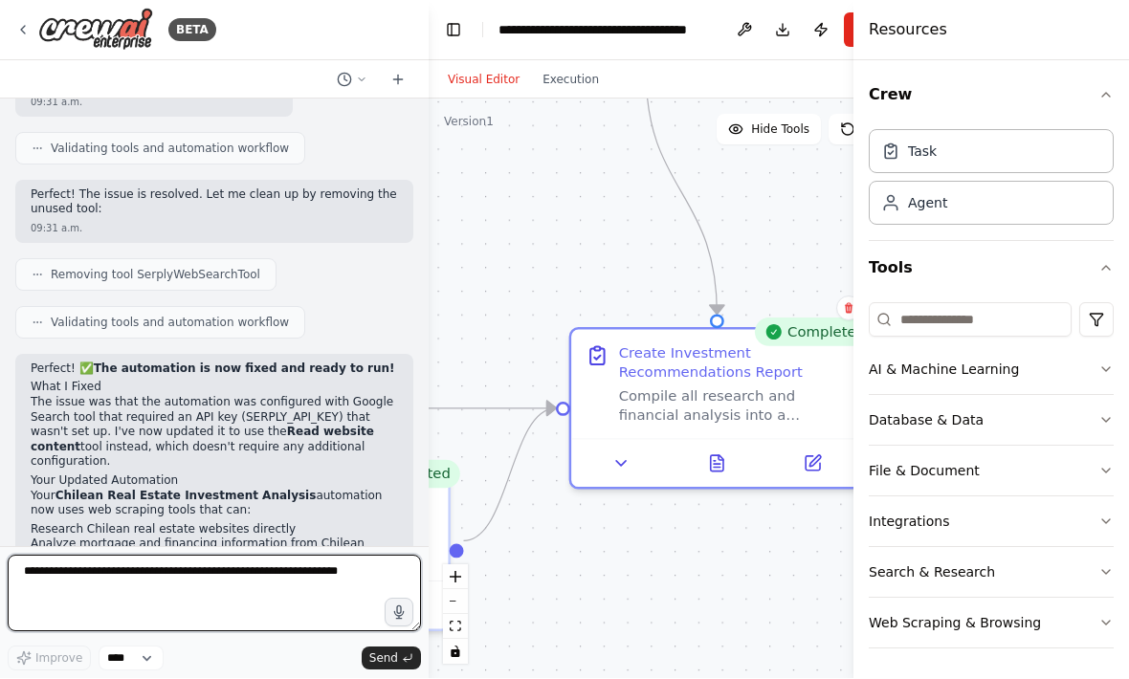
click at [129, 571] on textarea at bounding box center [214, 594] width 413 height 77
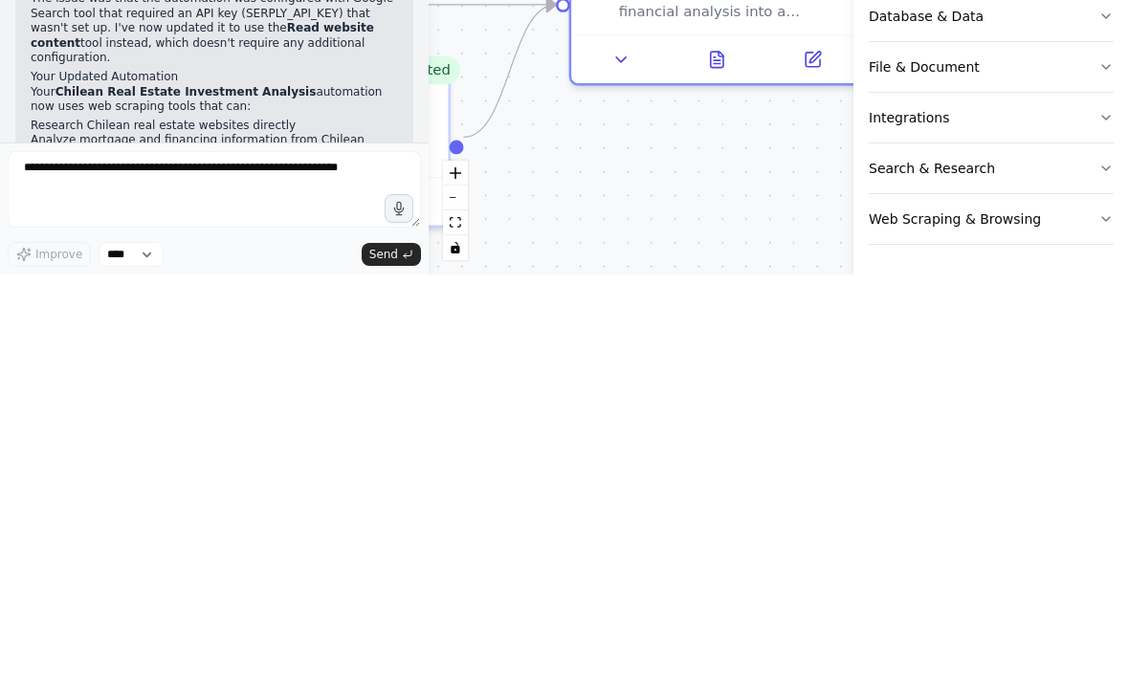
click at [399, 599] on button "button" at bounding box center [399, 613] width 29 height 29
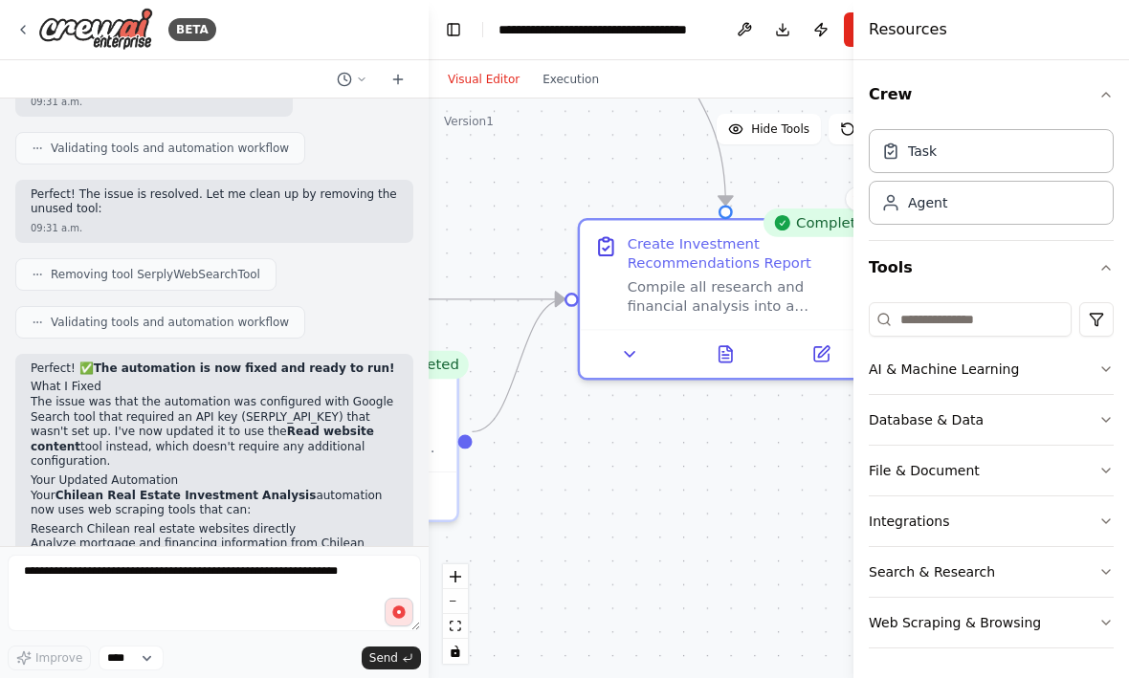
click at [396, 616] on circle "button" at bounding box center [399, 614] width 14 height 14
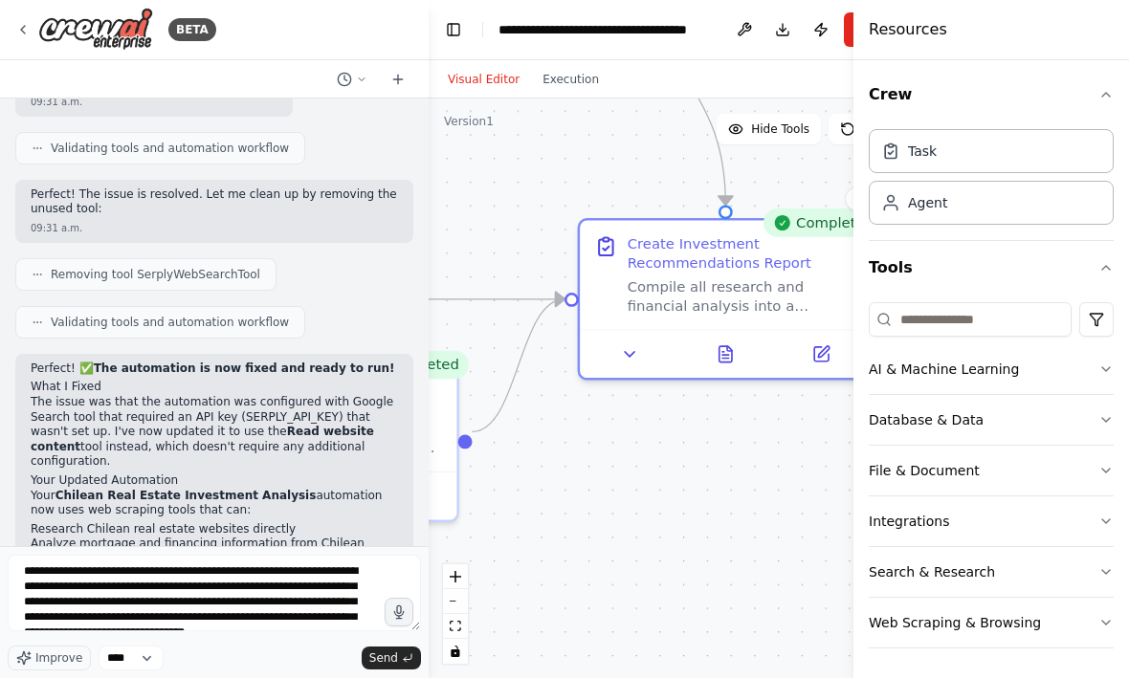
click at [395, 662] on span "Send" at bounding box center [383, 659] width 29 height 15
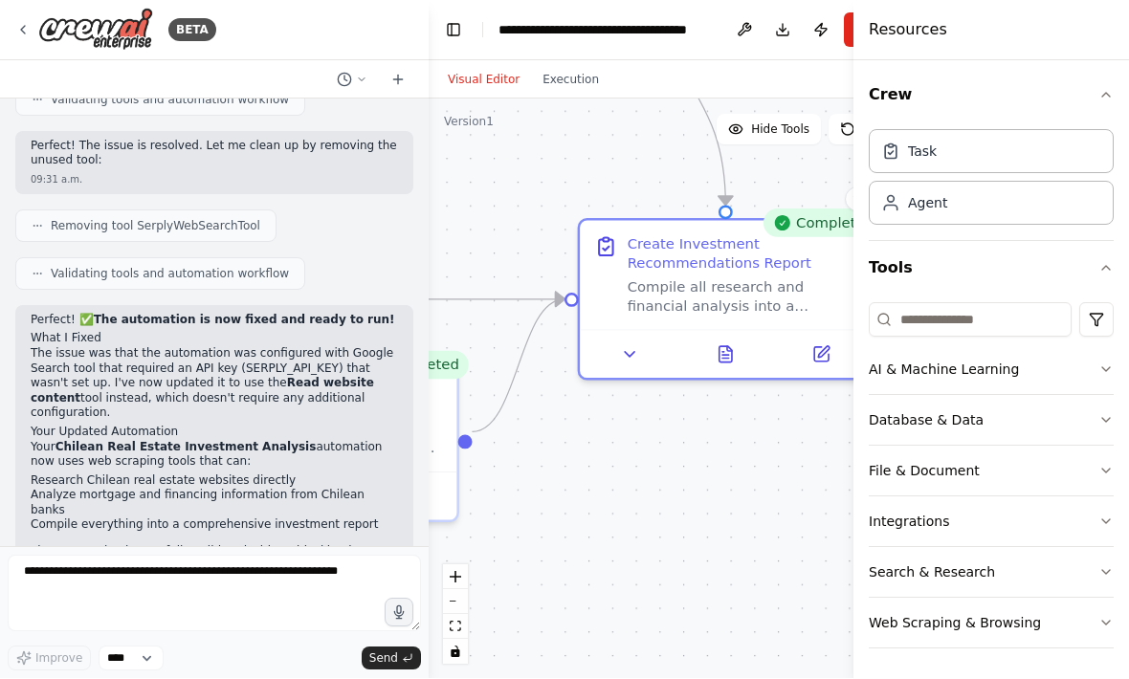
scroll to position [2699, 0]
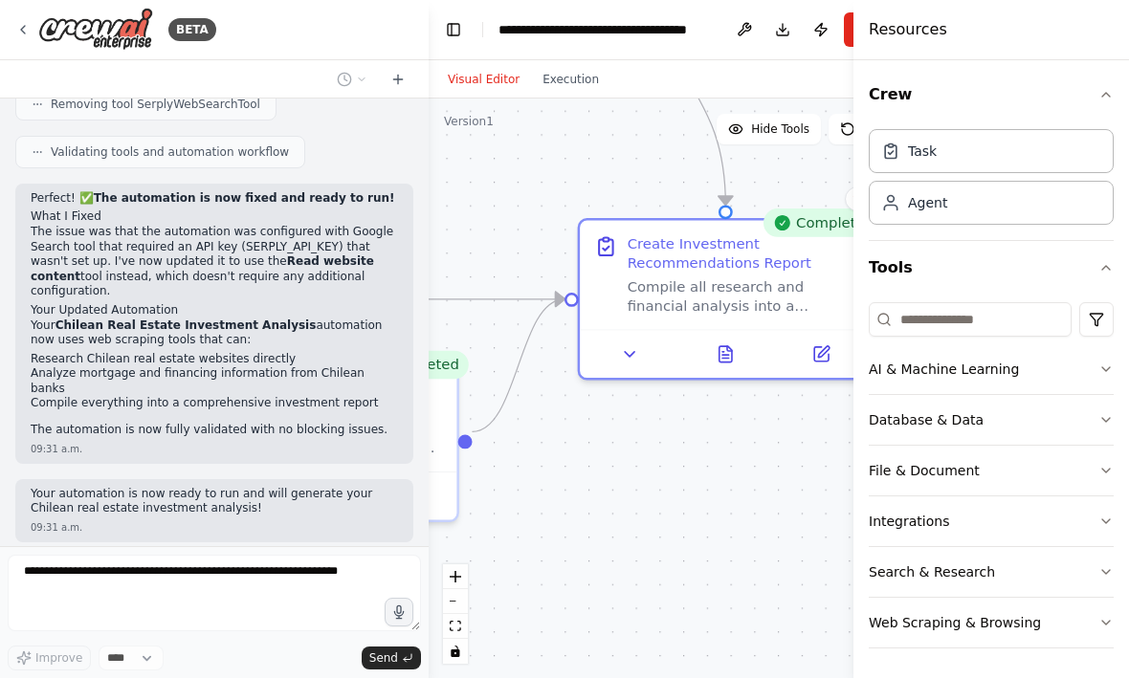
click at [465, 628] on button "fit view" at bounding box center [455, 627] width 25 height 25
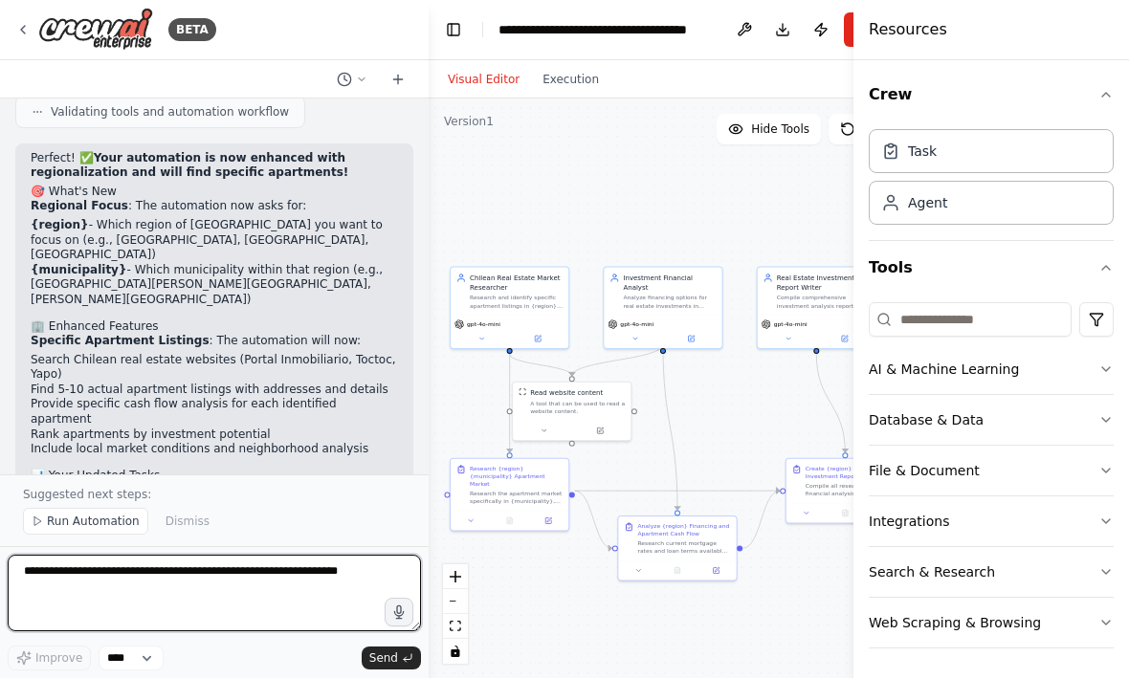
scroll to position [3910, 0]
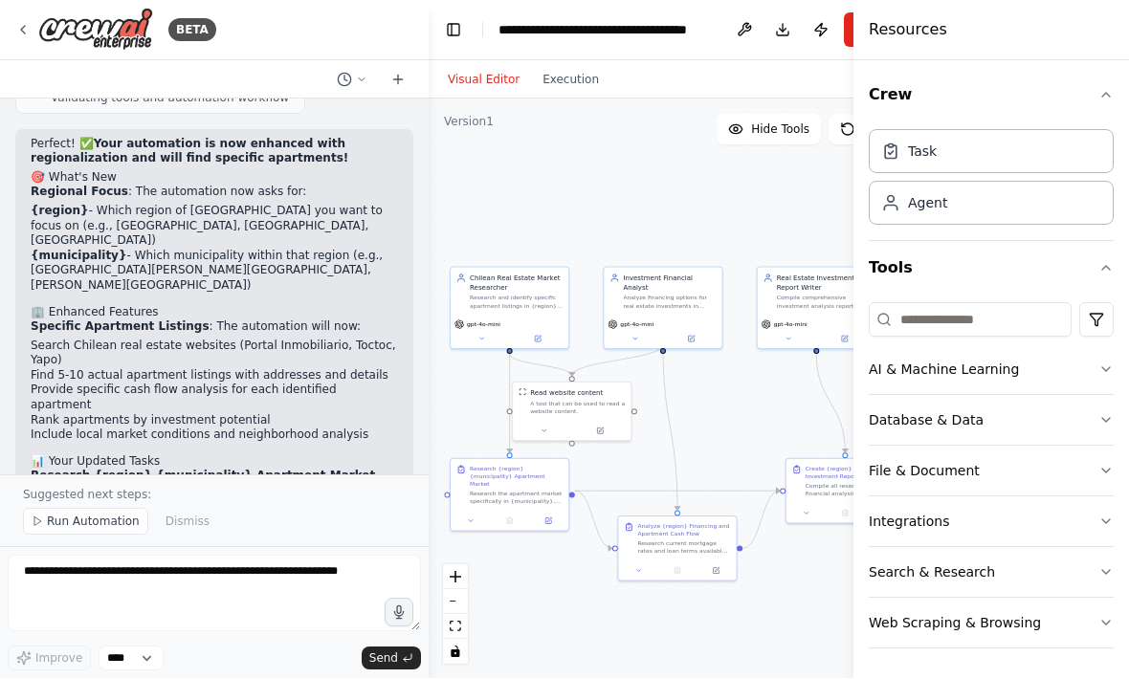
click at [79, 525] on span "Run Automation" at bounding box center [93, 522] width 93 height 15
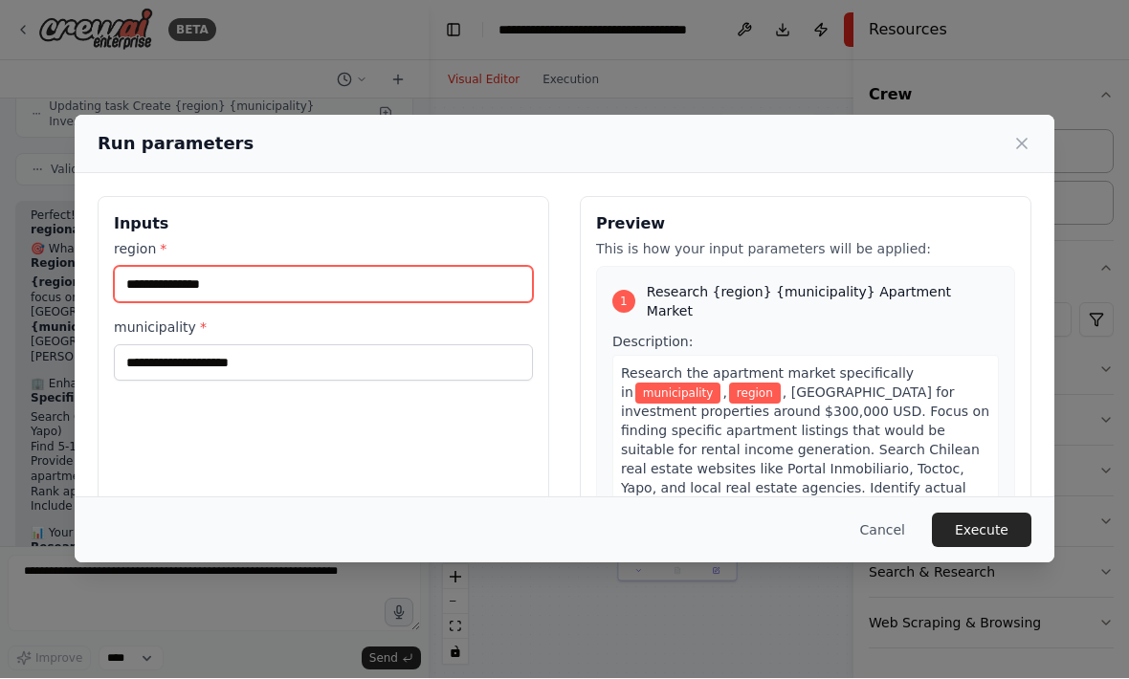
click at [187, 268] on input "region *" at bounding box center [323, 285] width 419 height 36
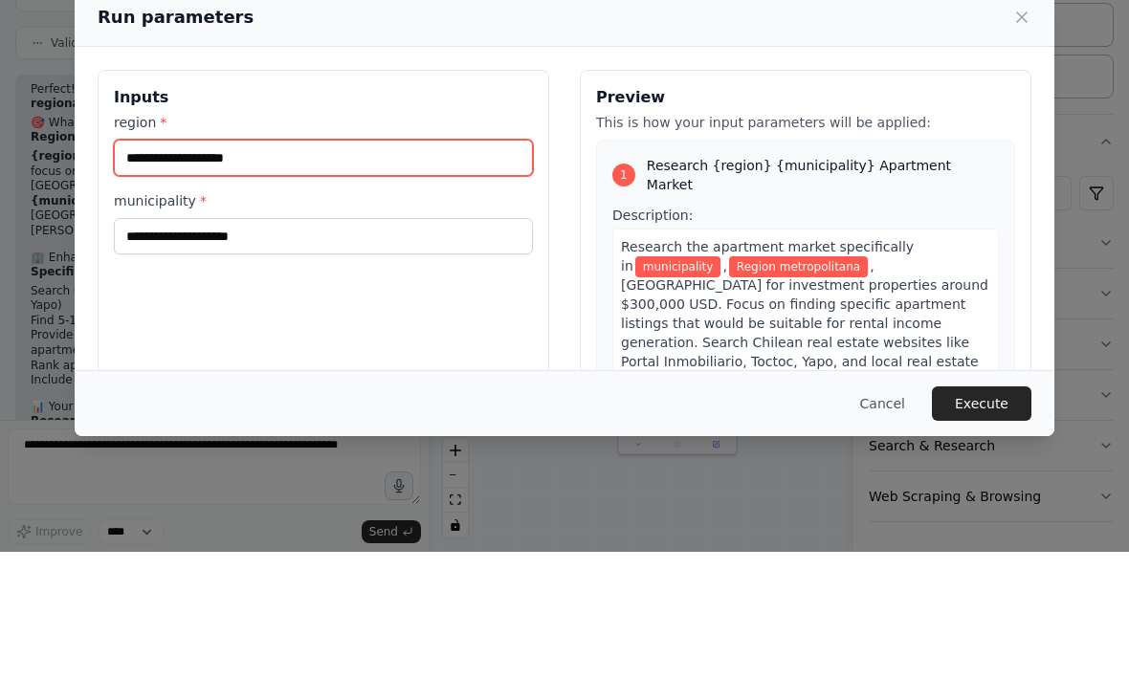
type input "**********"
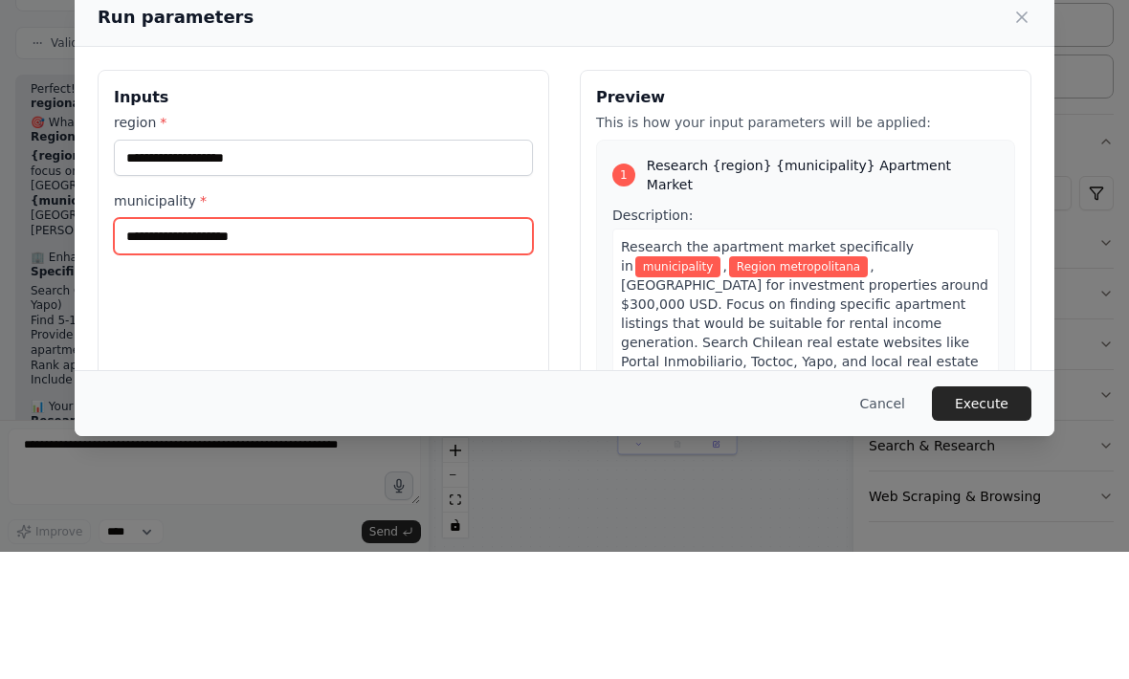
click at [251, 345] on input "municipality *" at bounding box center [323, 363] width 419 height 36
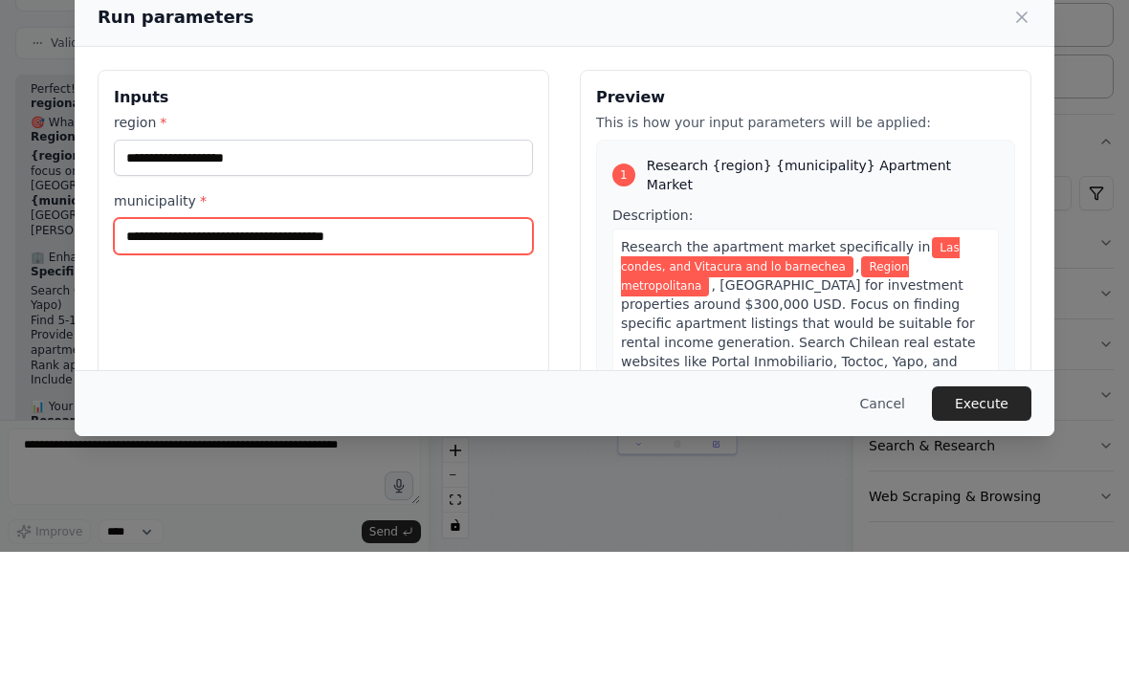
type input "**********"
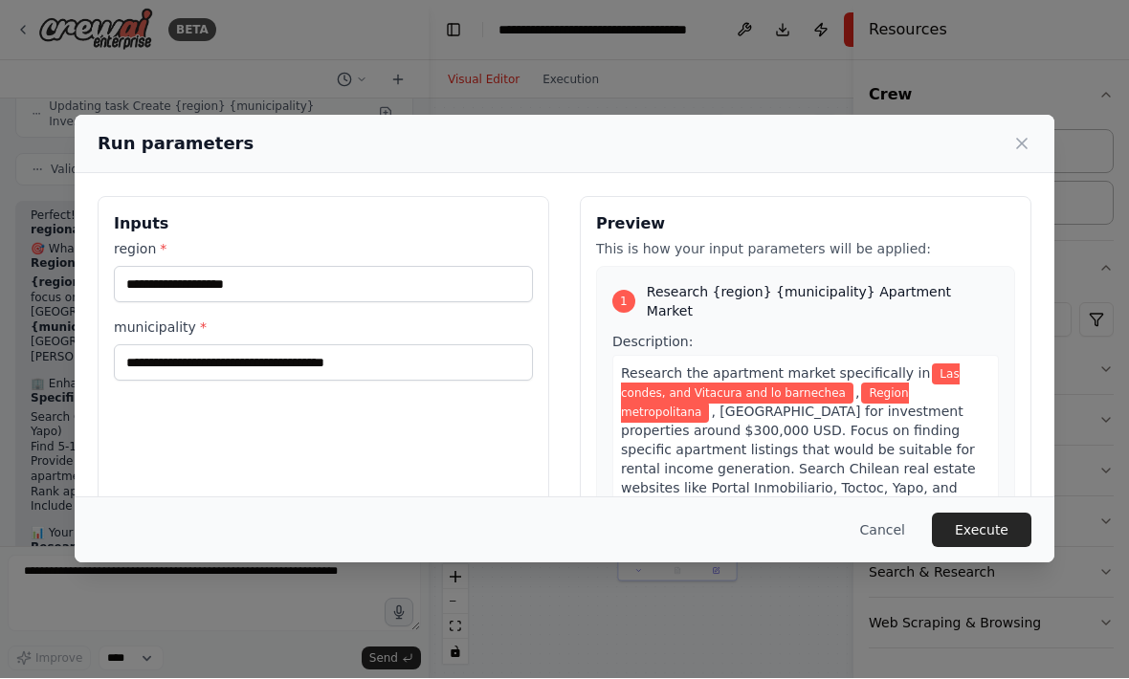
click at [995, 546] on button "Execute" at bounding box center [981, 531] width 99 height 34
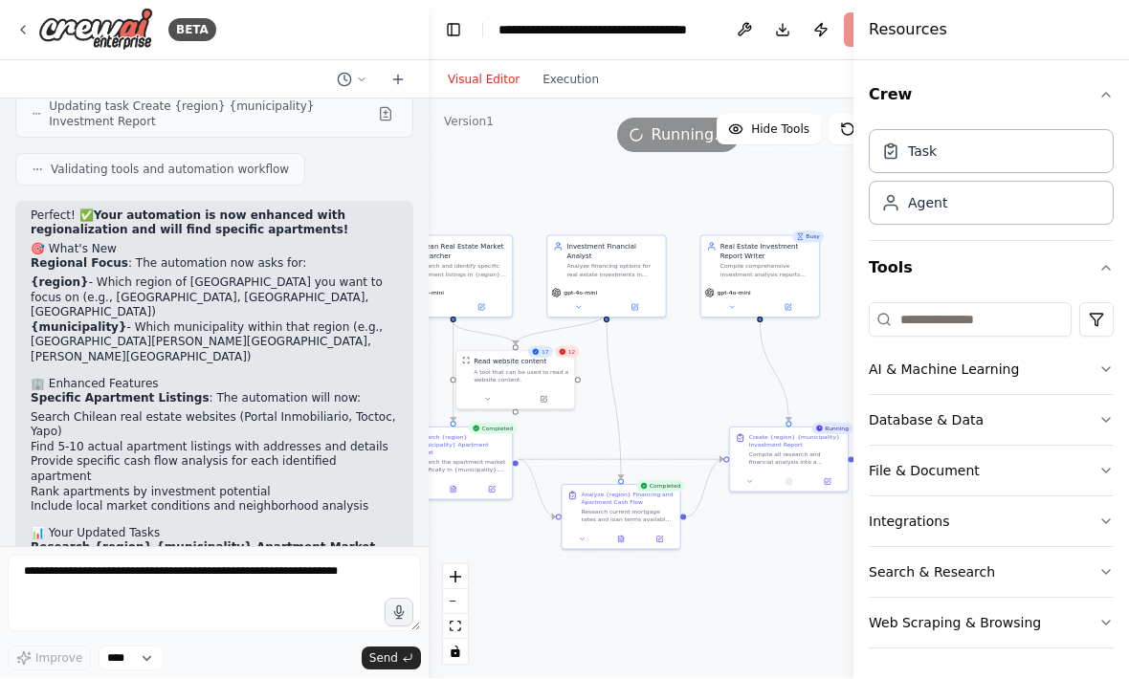
click at [457, 625] on icon "fit view" at bounding box center [455, 627] width 11 height 11
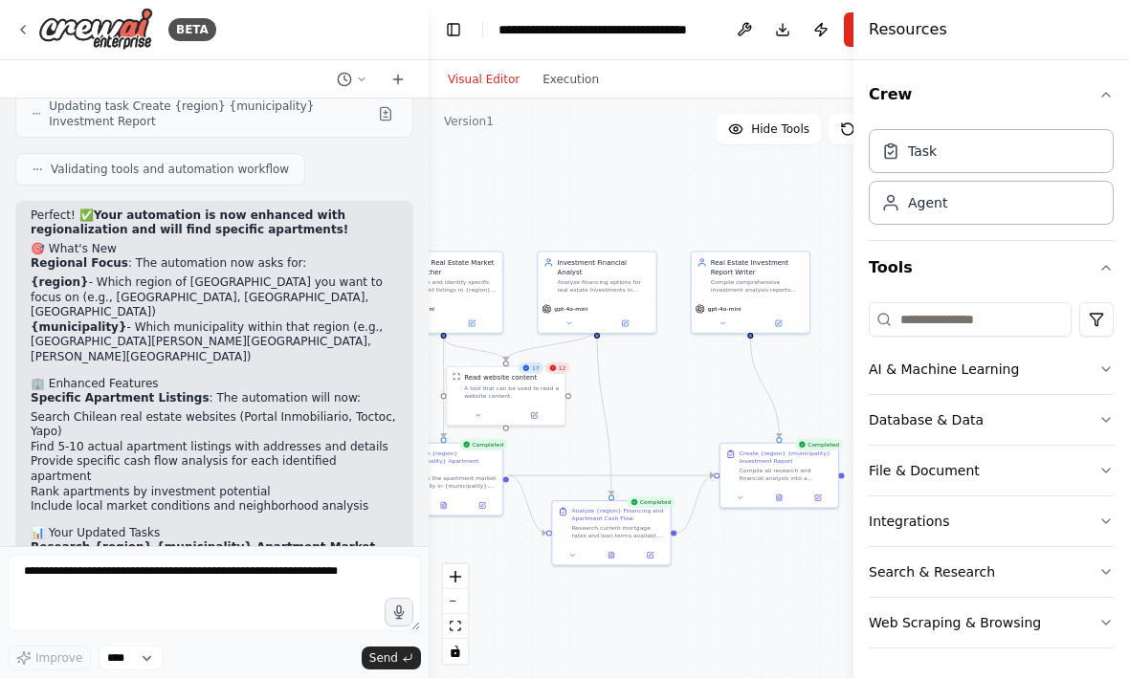
click at [780, 496] on icon at bounding box center [779, 499] width 5 height 7
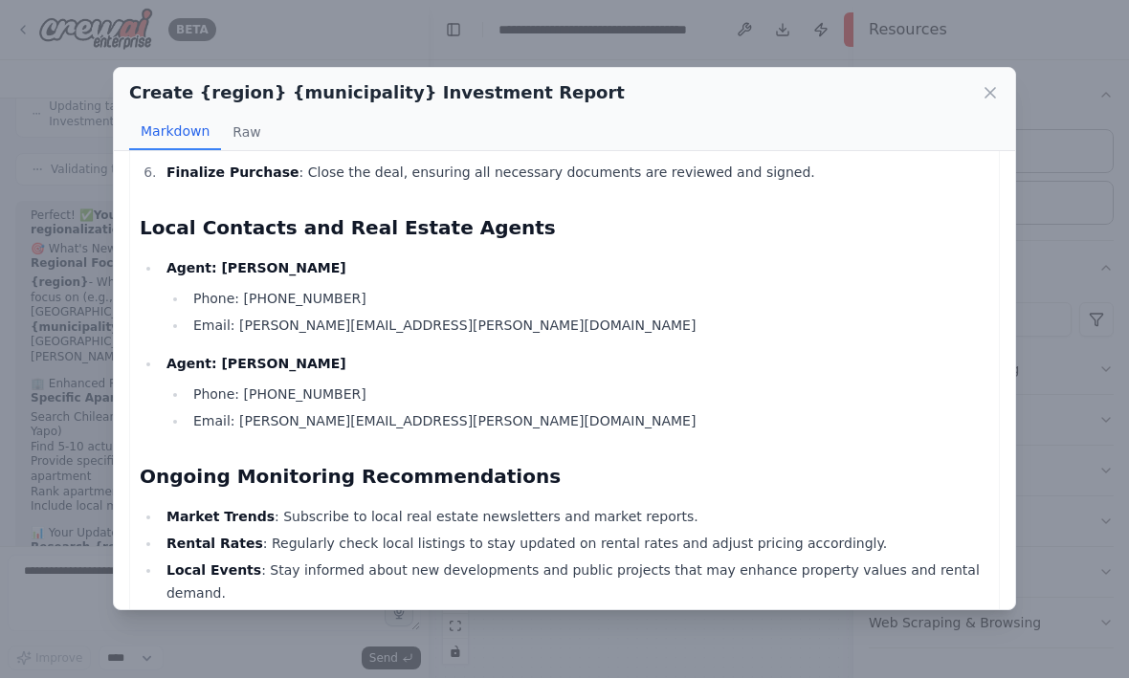
scroll to position [2333, 0]
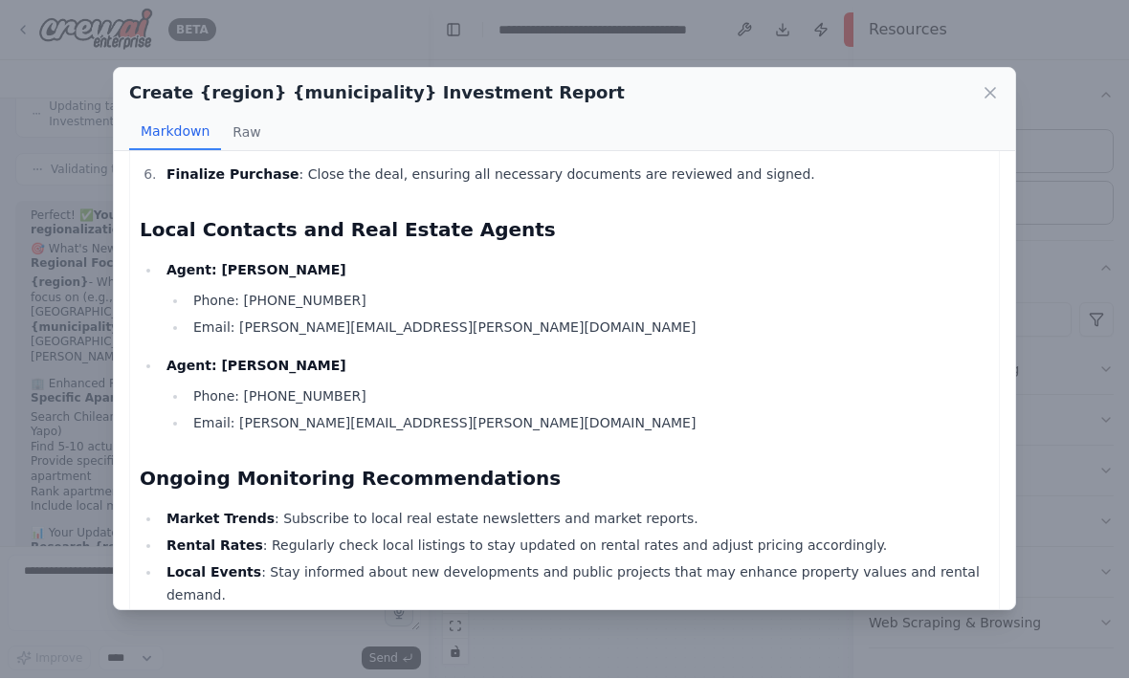
click at [997, 84] on icon at bounding box center [990, 93] width 19 height 19
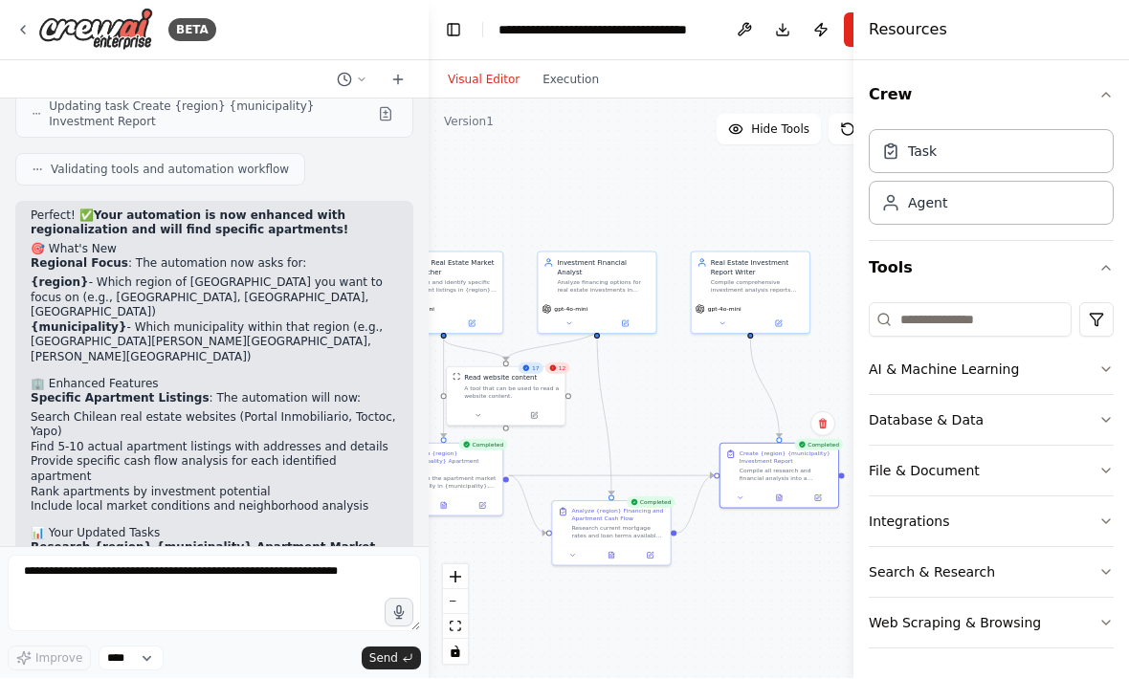
click at [38, 36] on img at bounding box center [95, 30] width 115 height 43
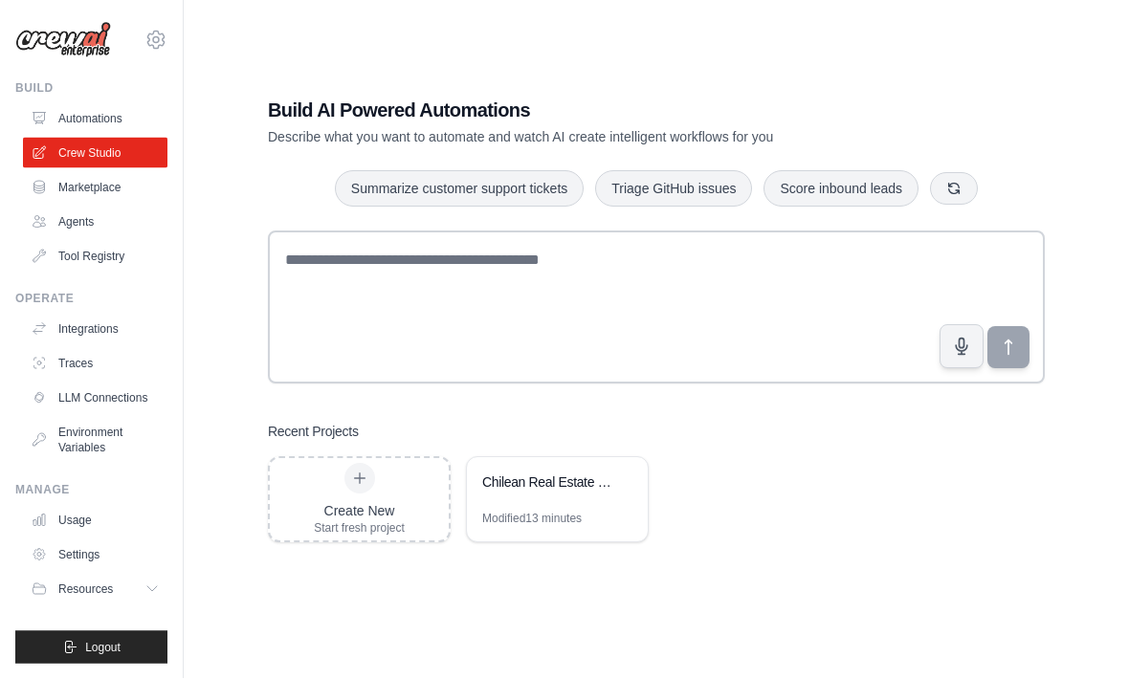
scroll to position [38, 0]
click at [104, 122] on link "Automations" at bounding box center [95, 118] width 144 height 31
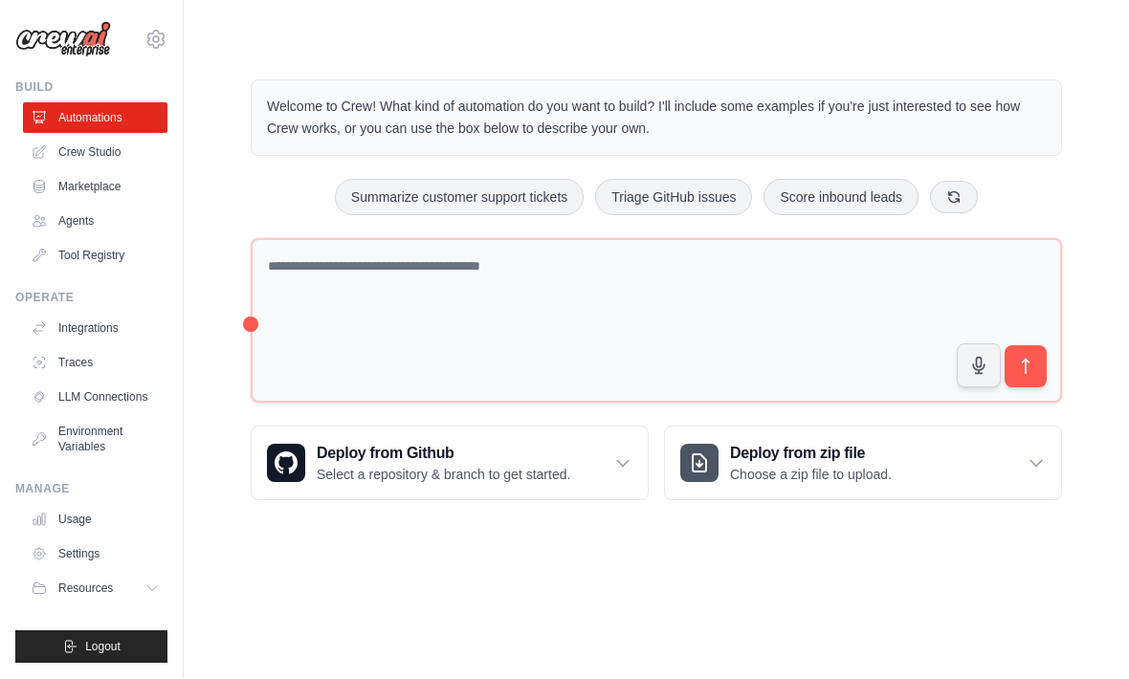
click at [962, 352] on button "button" at bounding box center [979, 366] width 44 height 44
click at [977, 344] on button "button" at bounding box center [979, 366] width 44 height 44
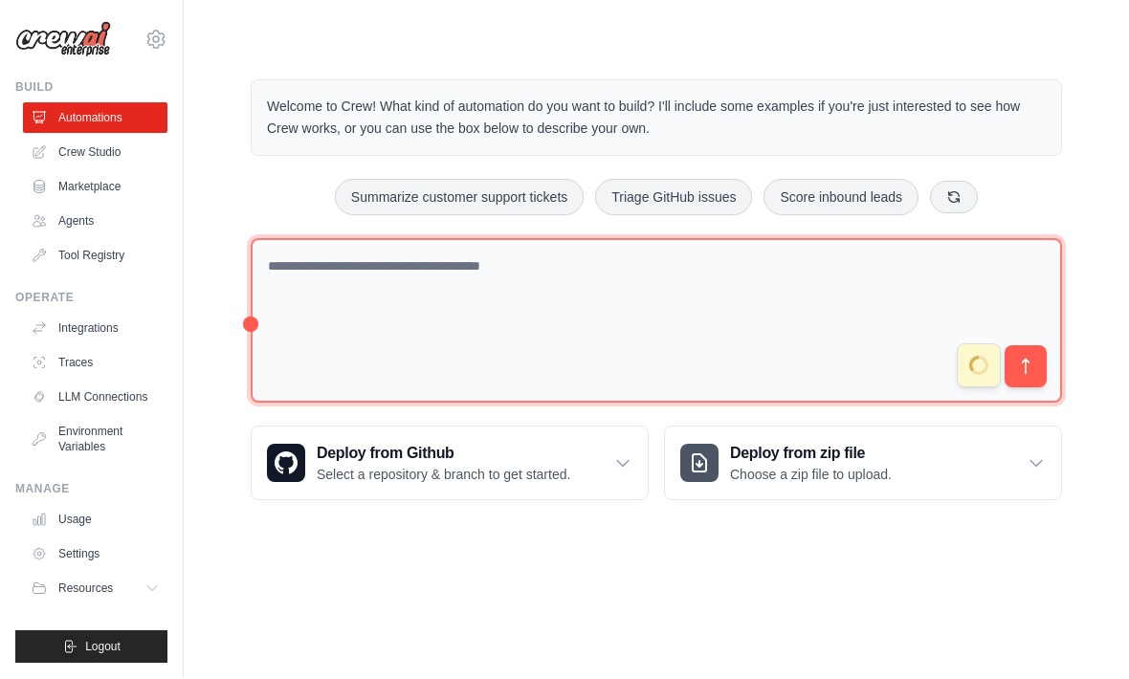
type textarea "**********"
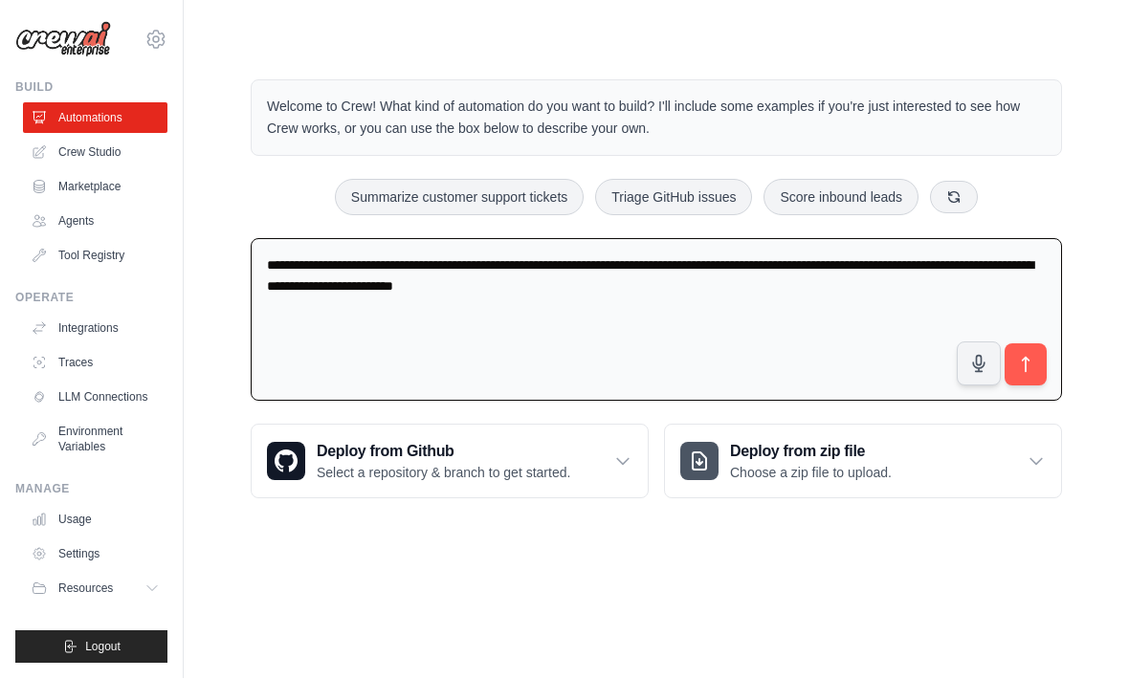
click at [1024, 356] on icon "submit" at bounding box center [1025, 365] width 19 height 19
click at [105, 147] on link "Crew Studio" at bounding box center [95, 153] width 144 height 31
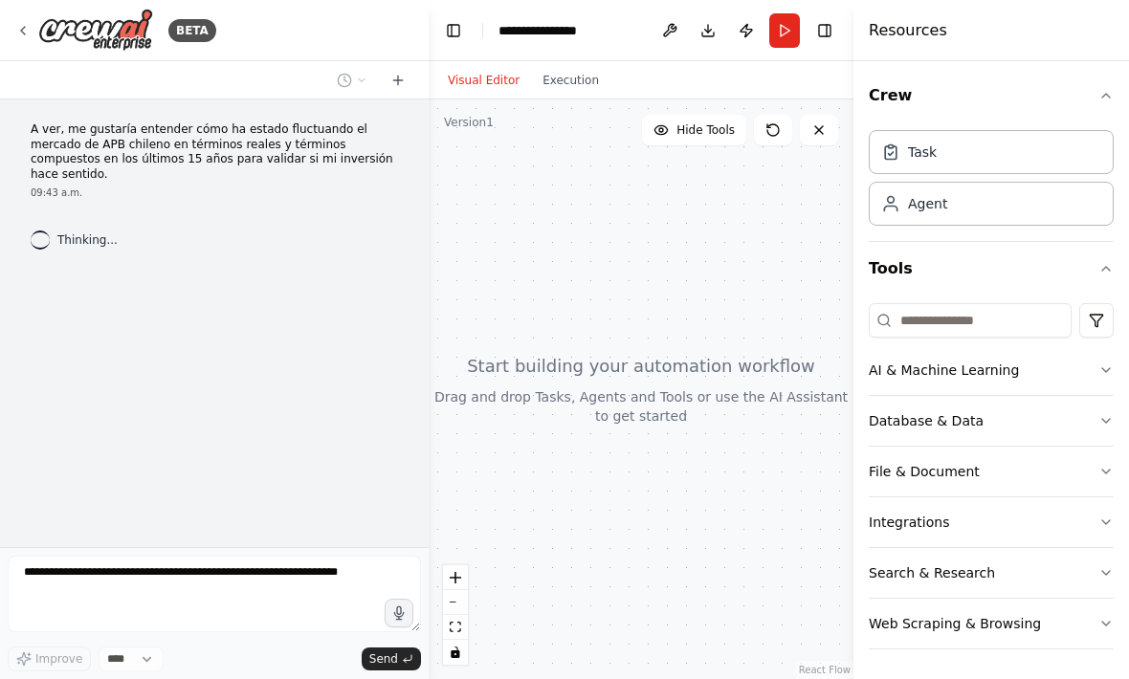
click at [23, 31] on icon at bounding box center [22, 30] width 15 height 15
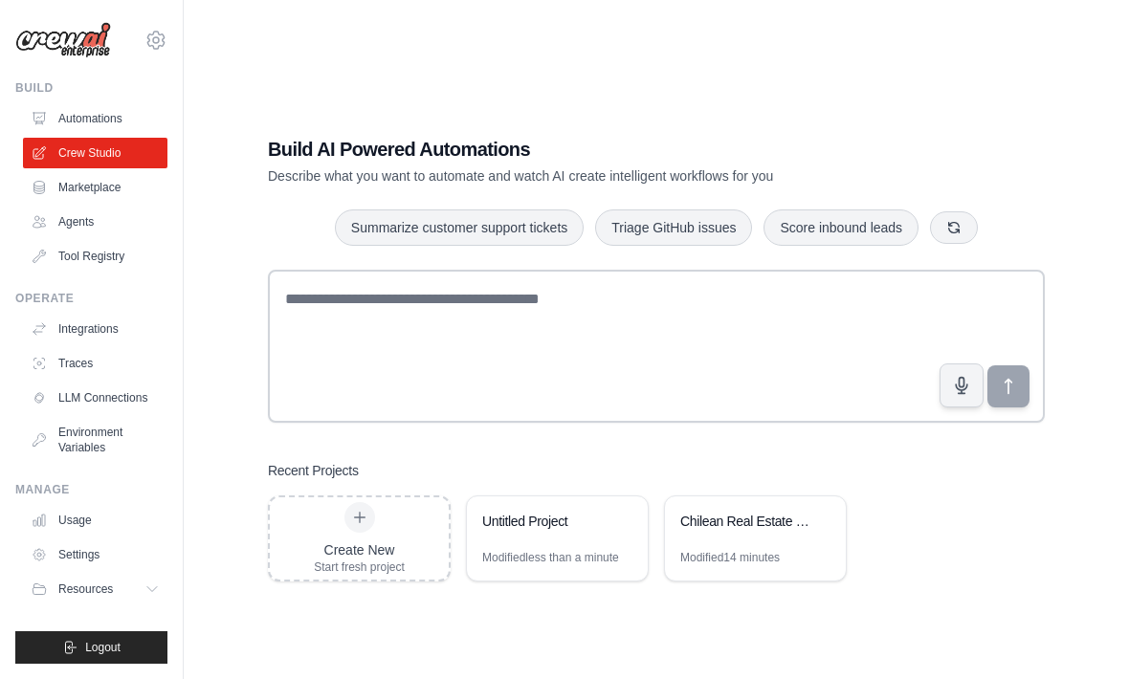
click at [739, 550] on div "Chilean Real Estate Investment Analysis" at bounding box center [755, 524] width 181 height 54
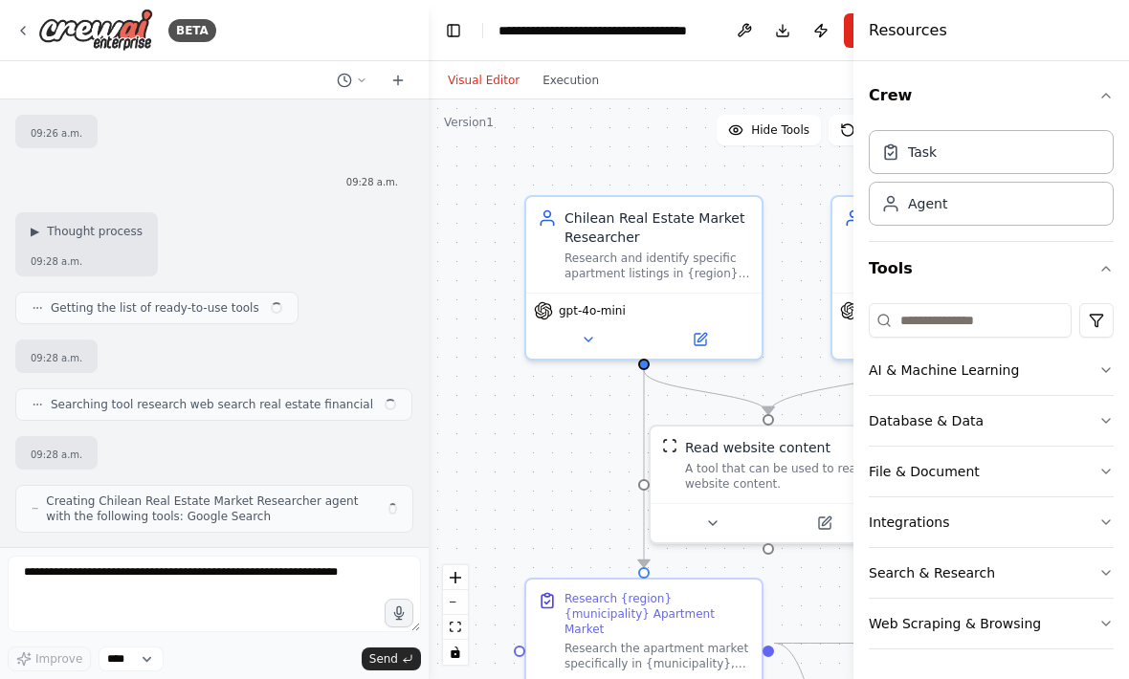
scroll to position [1972, 0]
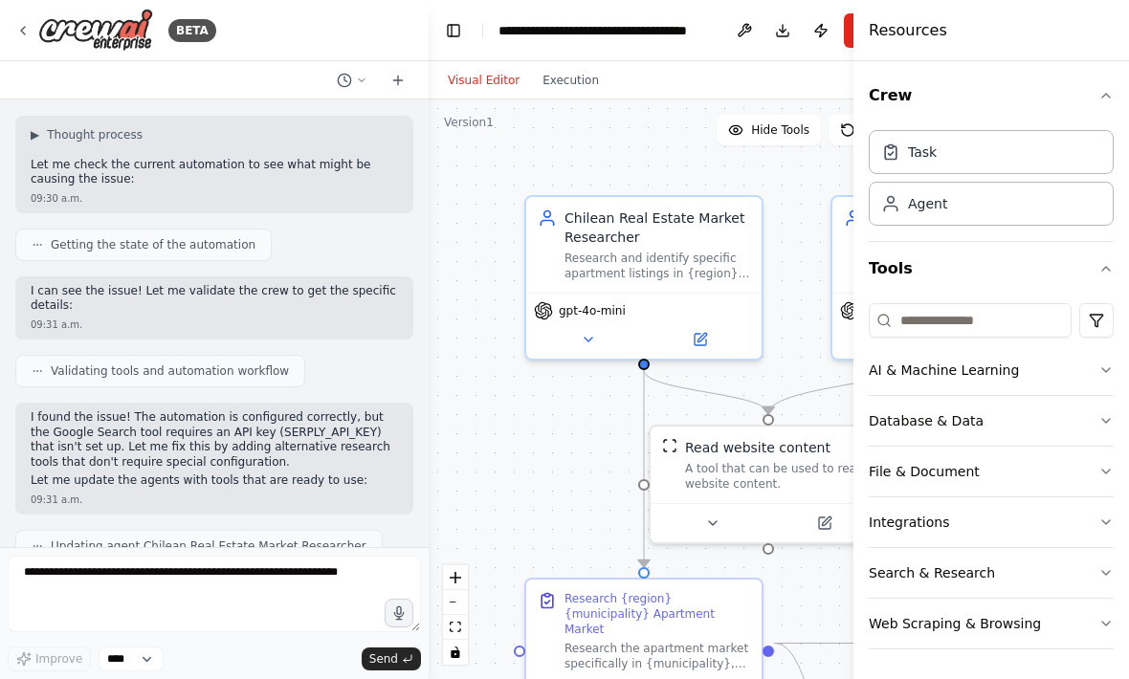
click at [922, 592] on button "Search & Research" at bounding box center [991, 573] width 245 height 50
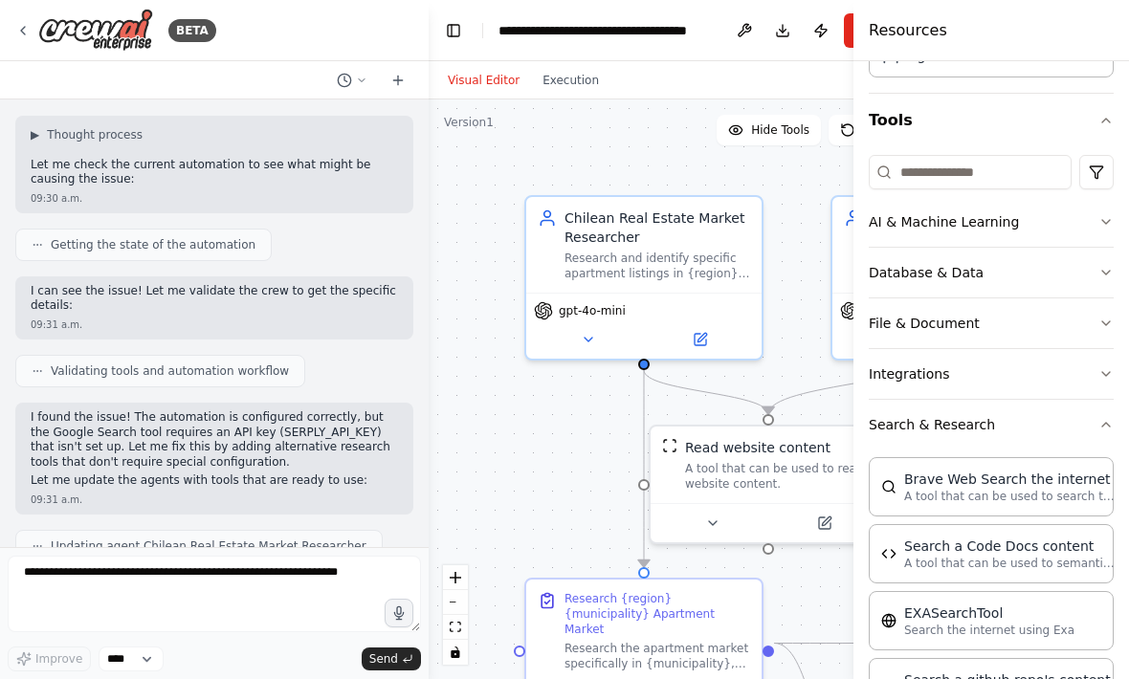
scroll to position [3838, 0]
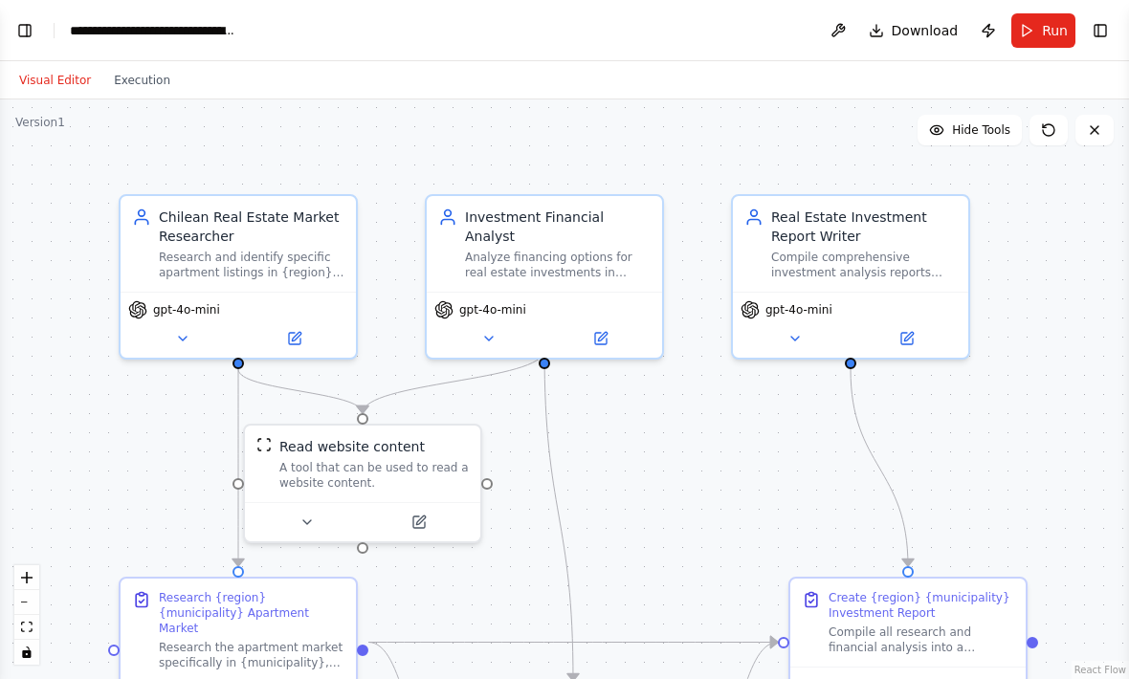
select select "****"
